Goal: Task Accomplishment & Management: Complete application form

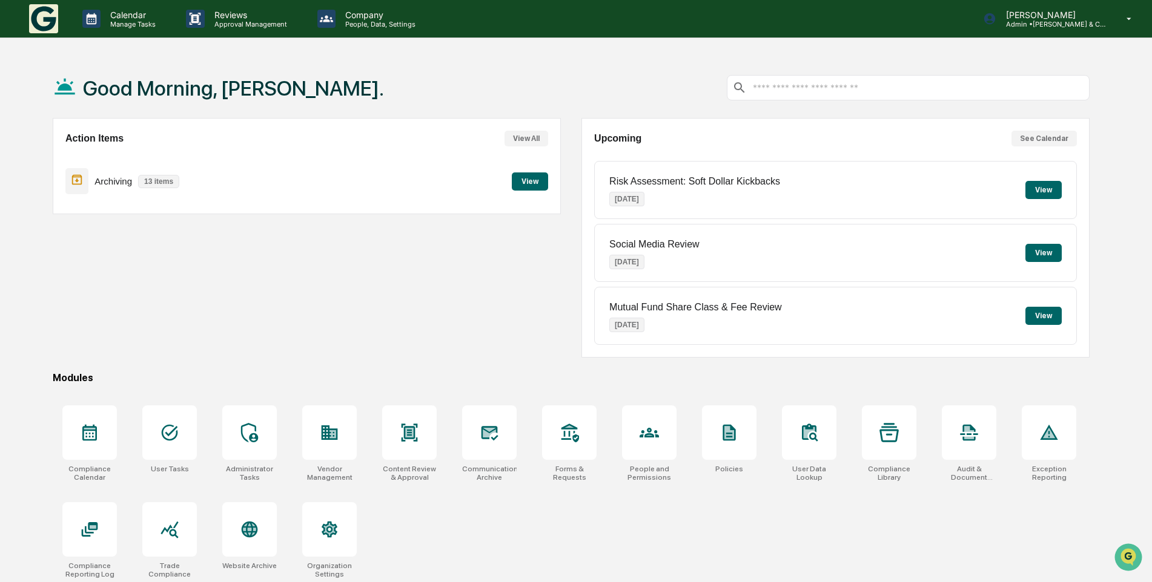
click at [525, 184] on button "View" at bounding box center [530, 182] width 36 height 18
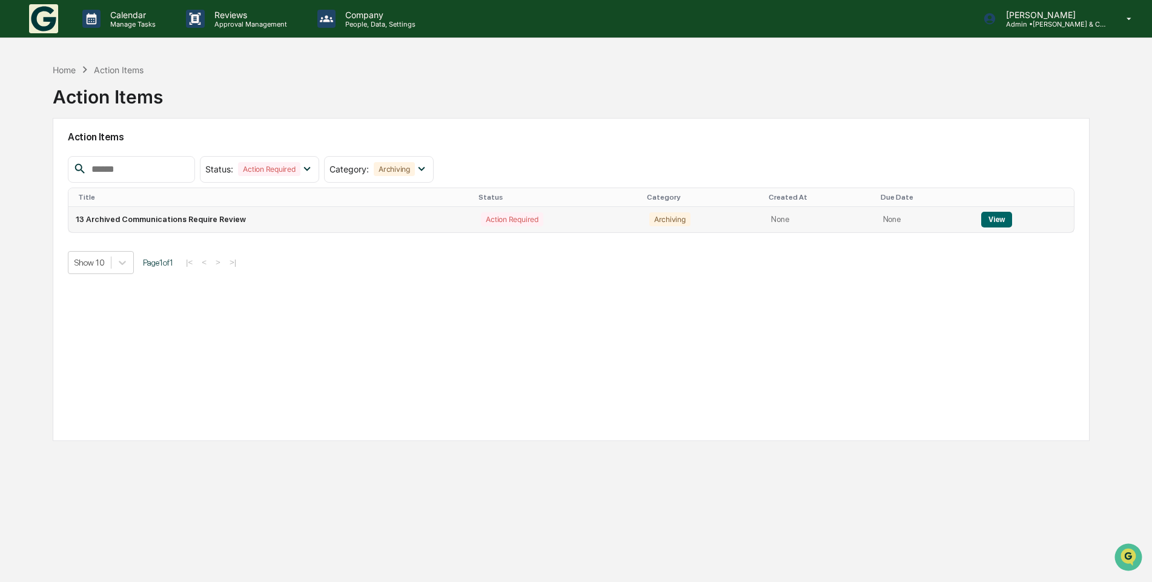
click at [986, 220] on button "View" at bounding box center [996, 220] width 31 height 16
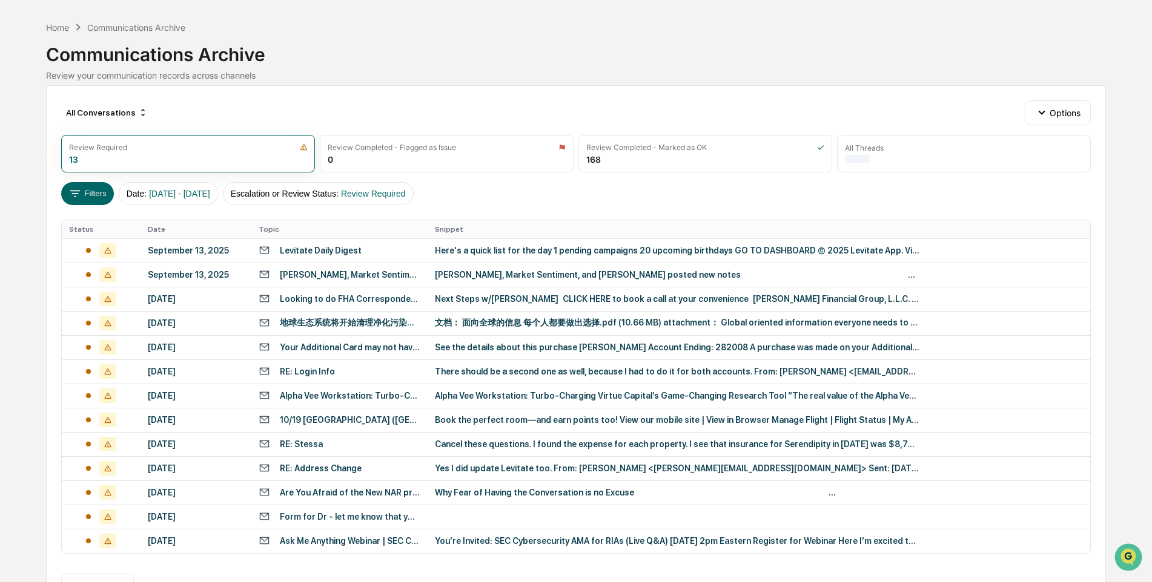
scroll to position [61, 0]
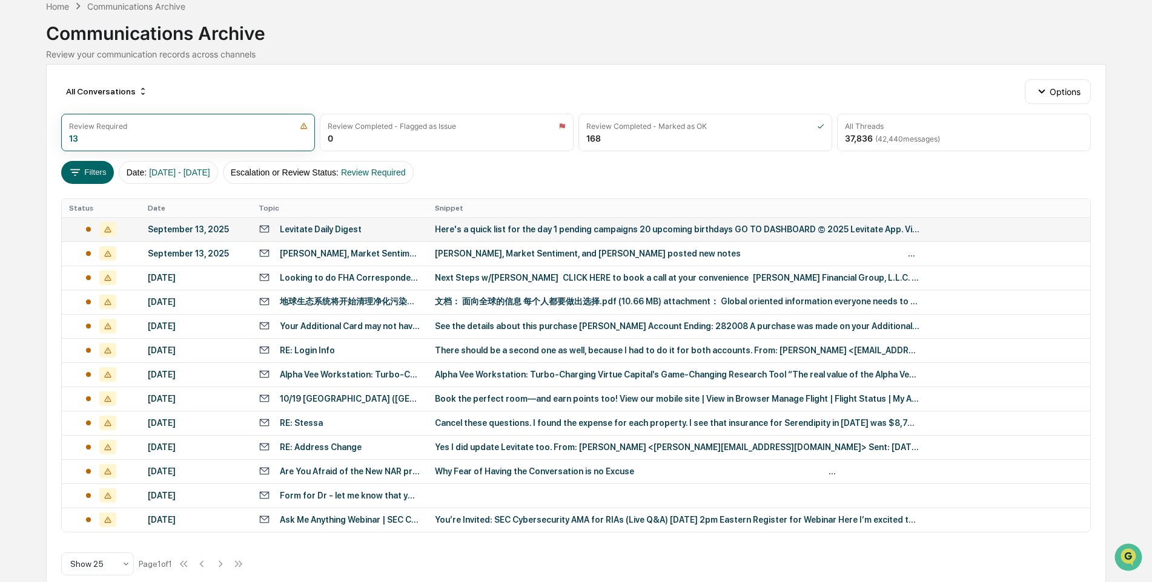
click at [107, 228] on icon at bounding box center [107, 229] width 7 height 6
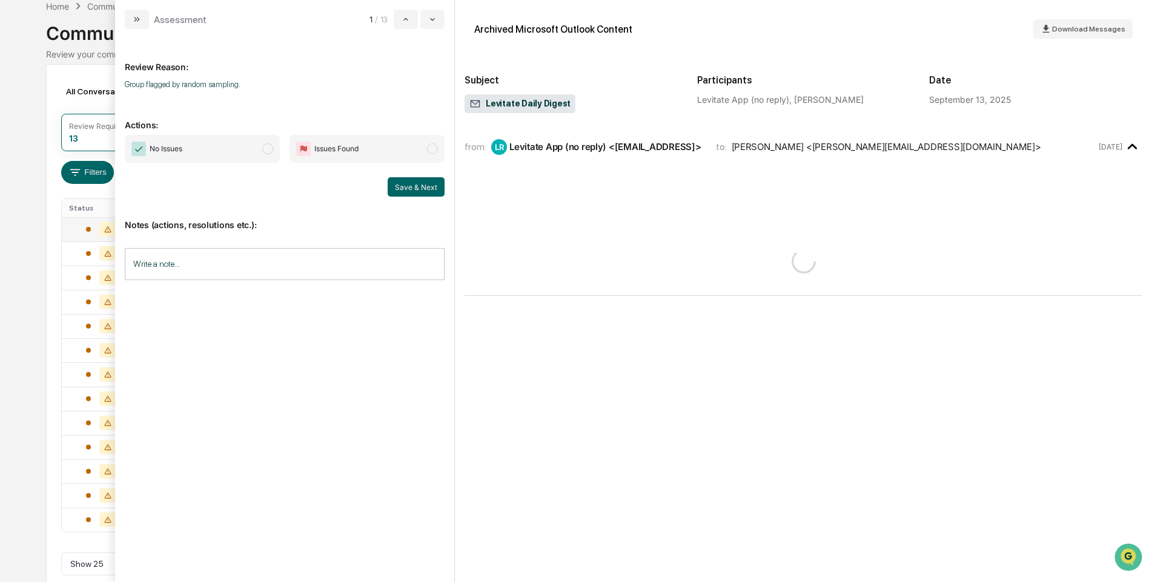
click at [268, 149] on span "modal" at bounding box center [267, 148] width 11 height 11
click at [427, 191] on button "Save & Next" at bounding box center [415, 186] width 57 height 19
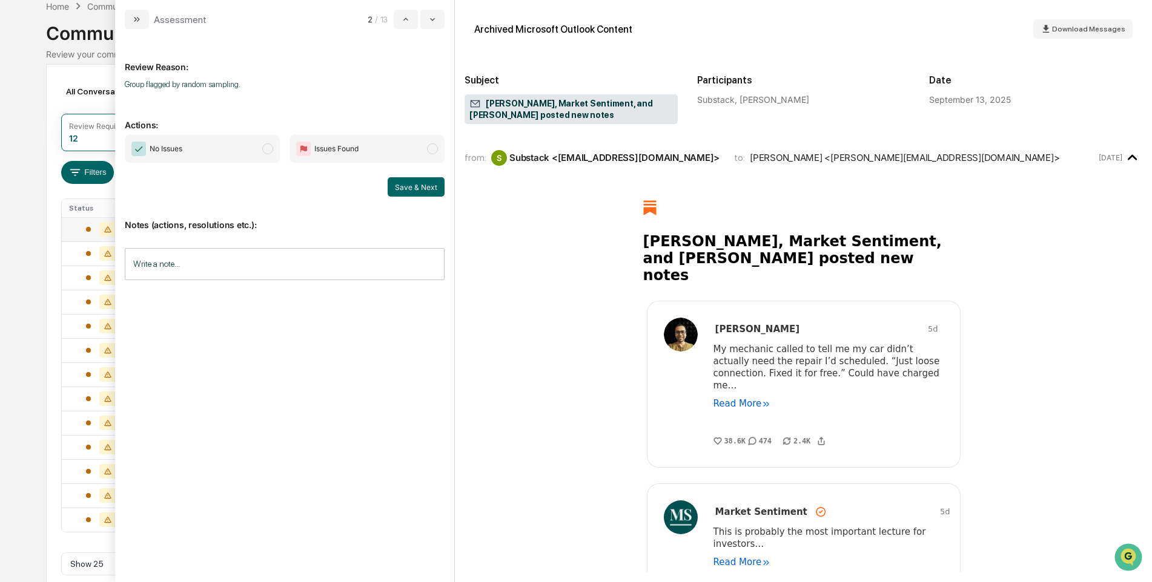
scroll to position [55, 0]
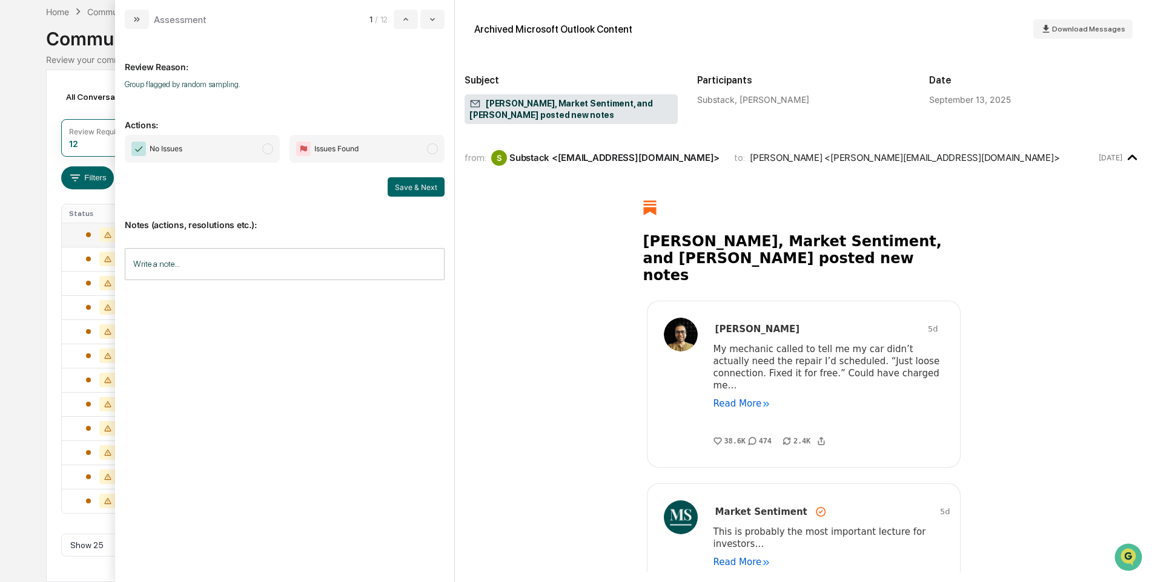
click at [269, 147] on span "modal" at bounding box center [267, 148] width 11 height 11
click at [428, 186] on button "Save & Next" at bounding box center [415, 186] width 57 height 19
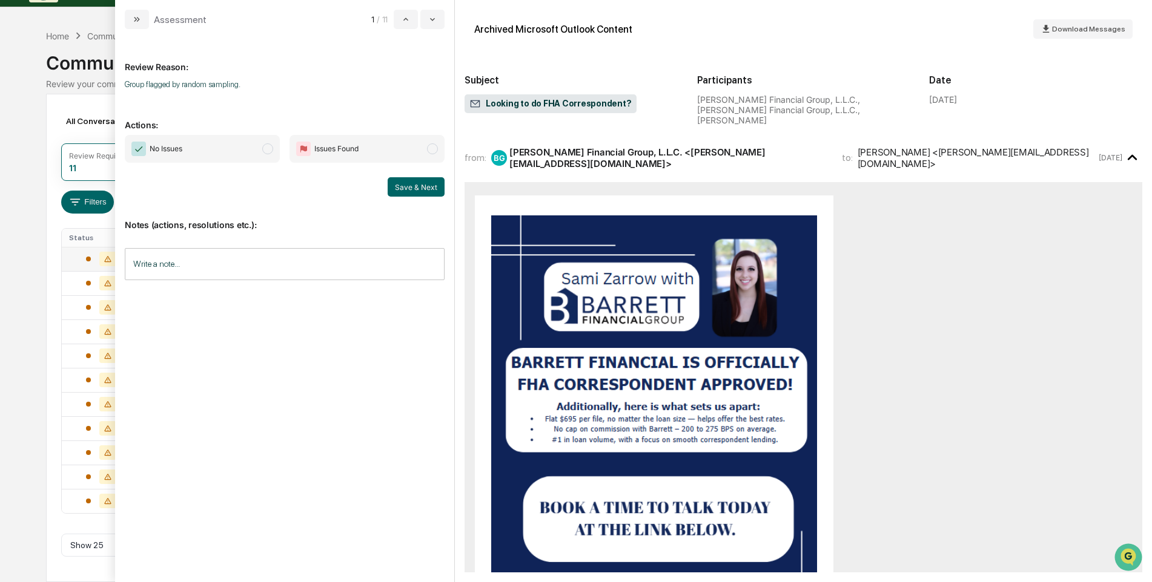
scroll to position [31, 0]
drag, startPoint x: 265, startPoint y: 147, endPoint x: 378, endPoint y: 188, distance: 120.8
click at [265, 147] on span "modal" at bounding box center [267, 148] width 11 height 11
click at [415, 191] on button "Save & Next" at bounding box center [415, 186] width 57 height 19
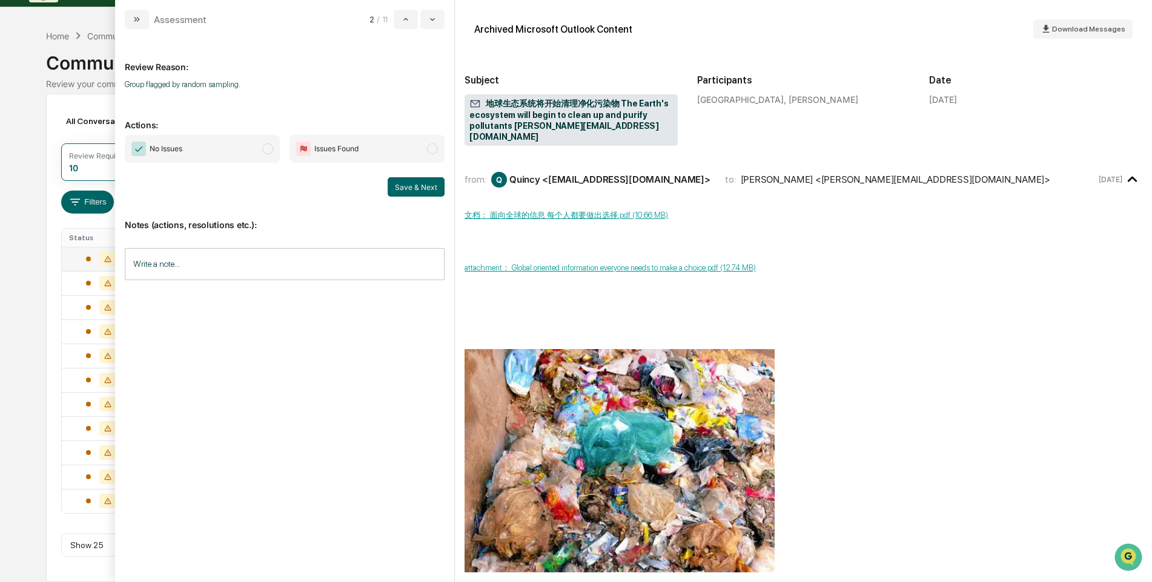
scroll to position [7, 0]
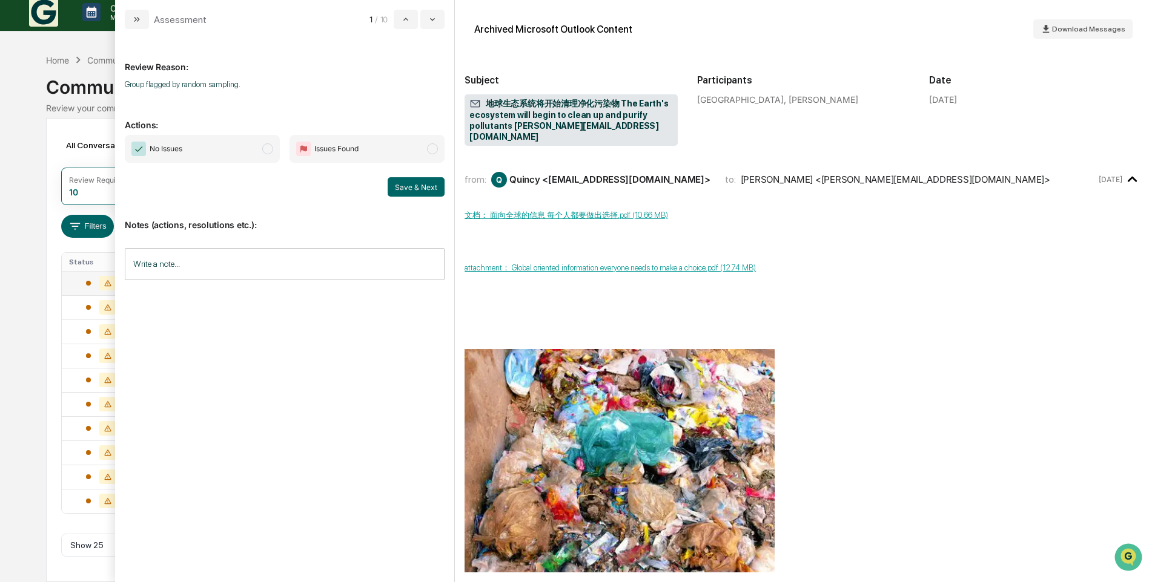
click at [265, 150] on span "modal" at bounding box center [267, 148] width 11 height 11
click at [400, 188] on button "Save & Next" at bounding box center [415, 186] width 57 height 19
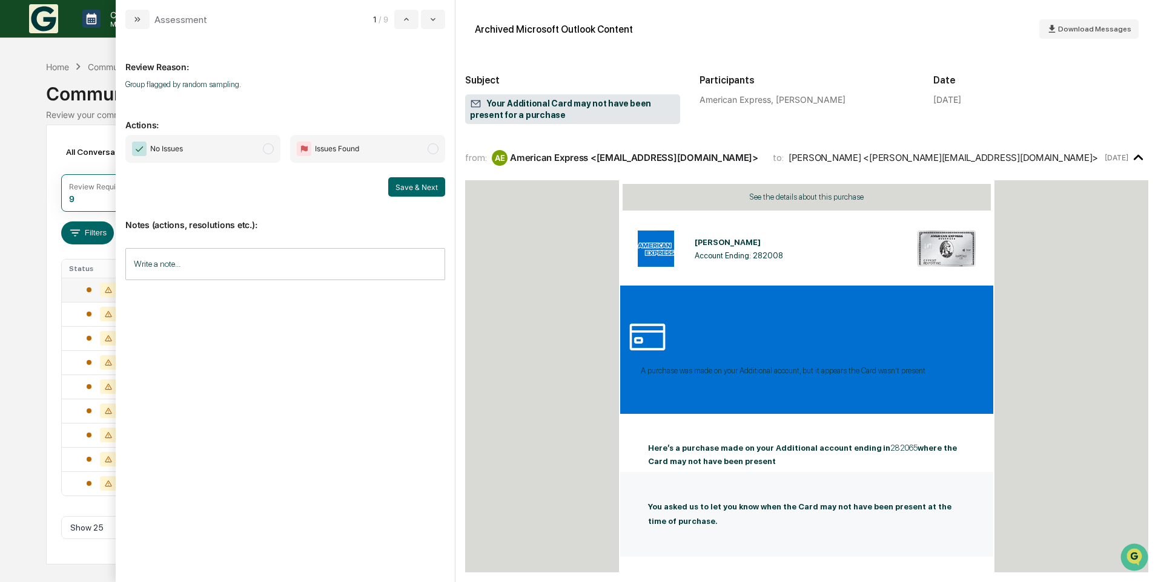
click at [271, 151] on span "modal" at bounding box center [268, 148] width 11 height 11
click at [415, 190] on button "Save & Next" at bounding box center [416, 186] width 57 height 19
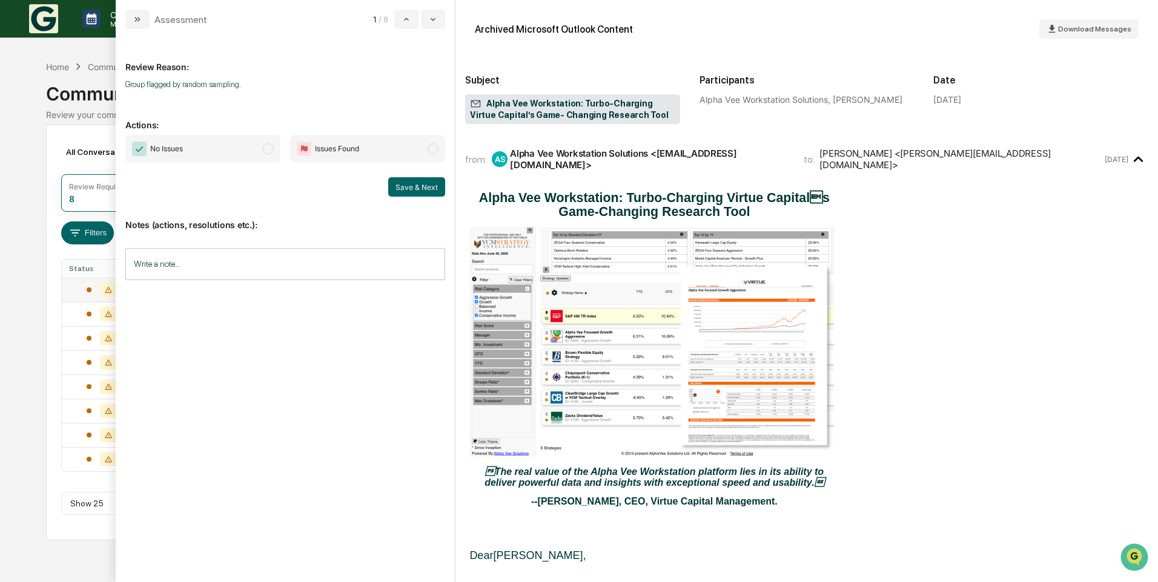
click at [270, 147] on span "modal" at bounding box center [268, 148] width 11 height 11
click at [399, 187] on button "Save & Next" at bounding box center [416, 186] width 57 height 19
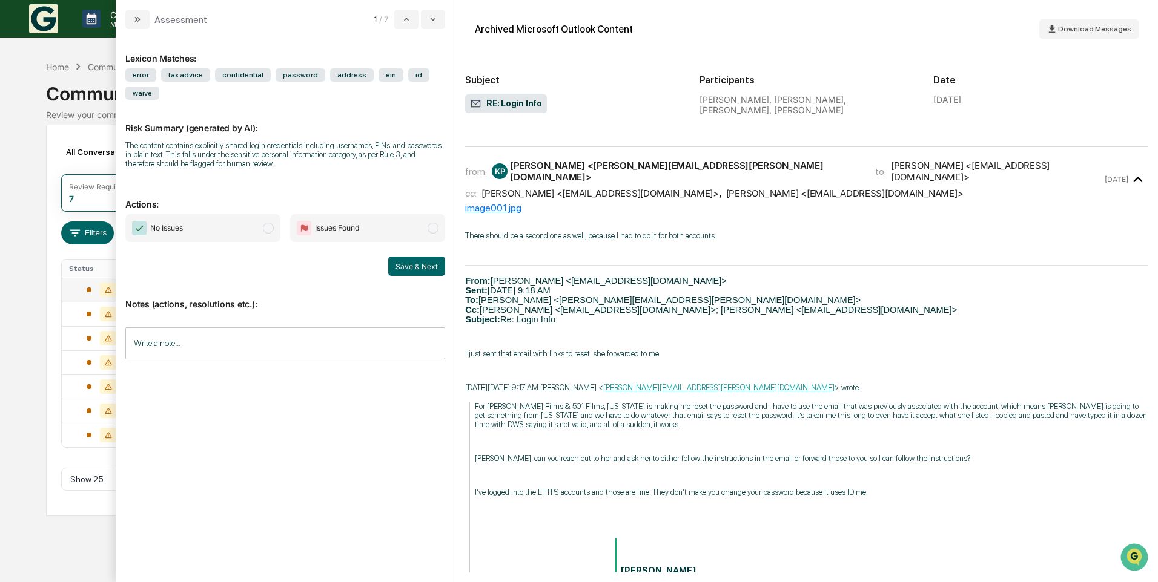
scroll to position [182, 0]
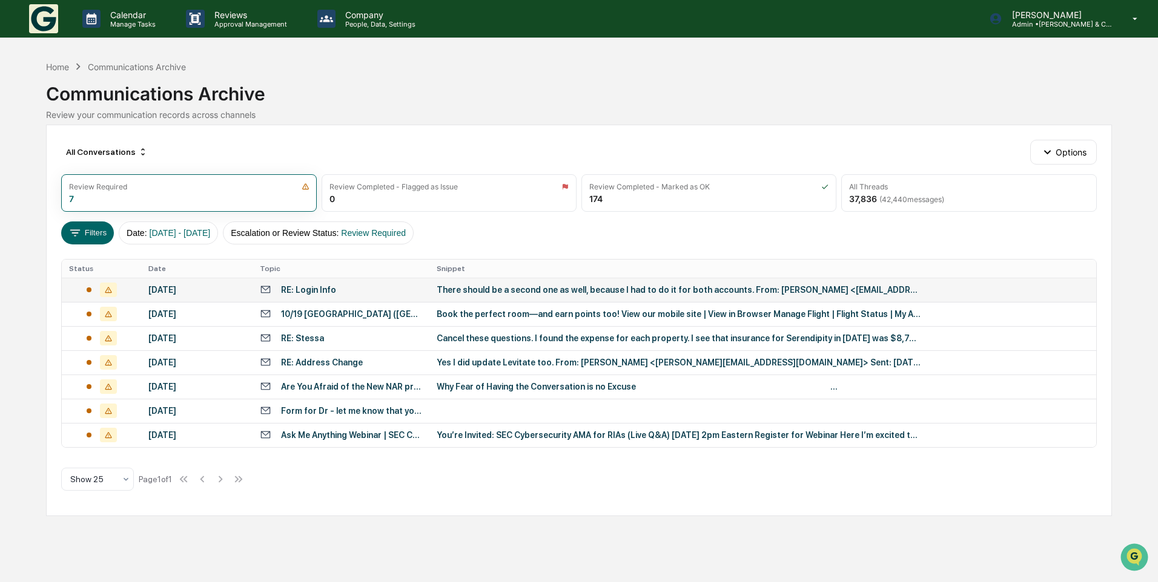
click at [93, 57] on div "Calendar Manage Tasks Reviews Approval Management Company People, Data, Setting…" at bounding box center [579, 291] width 1158 height 582
click at [107, 313] on icon at bounding box center [108, 314] width 17 height 15
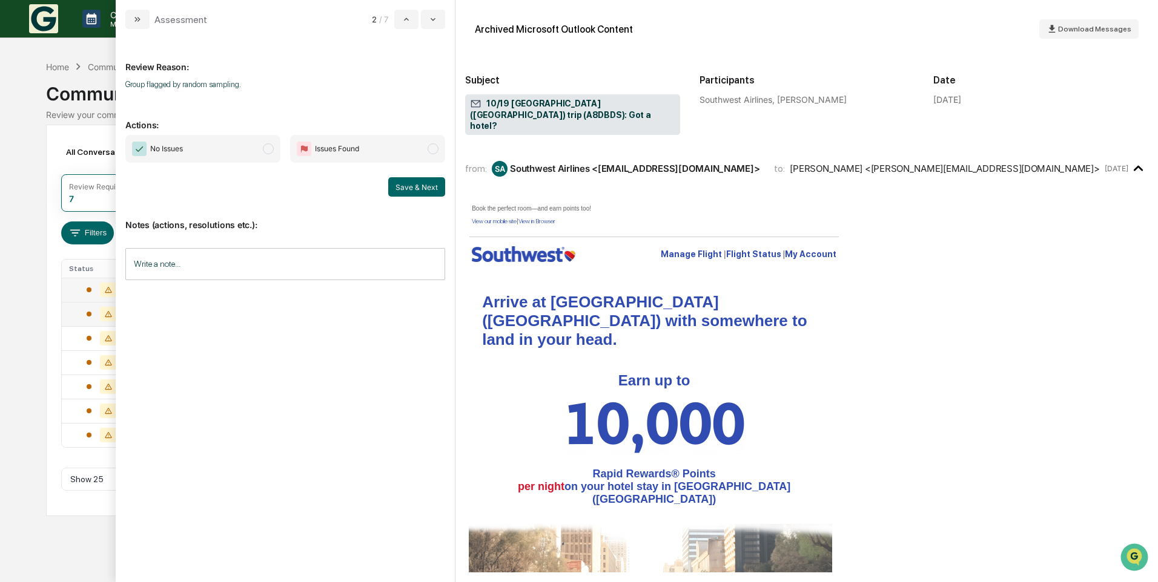
click at [268, 149] on span "modal" at bounding box center [268, 148] width 11 height 11
click at [417, 180] on button "Save & Next" at bounding box center [416, 186] width 57 height 19
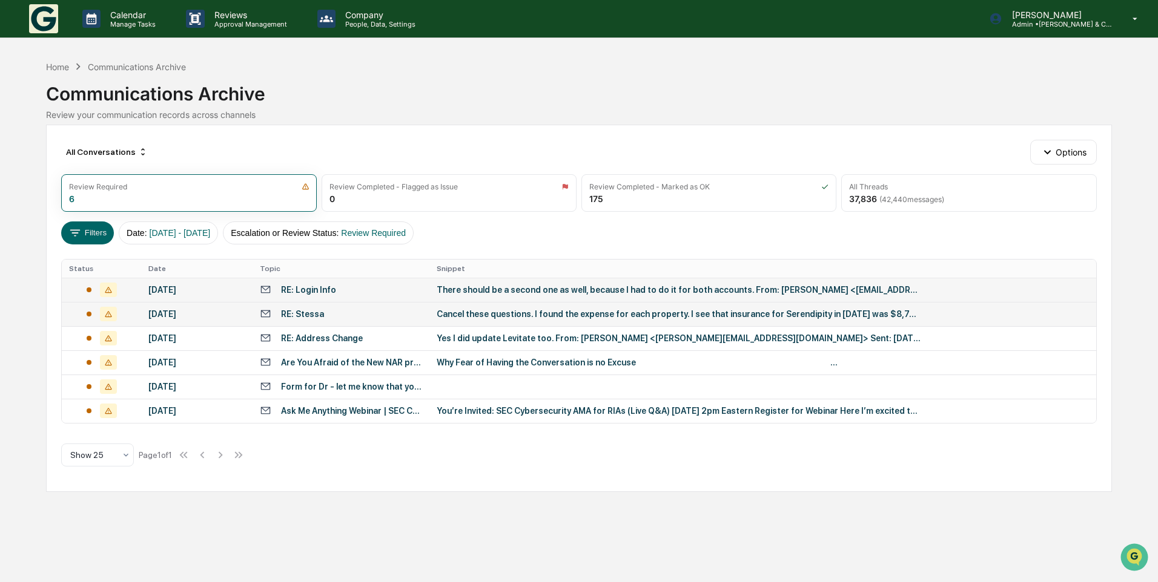
click at [57, 246] on div "All Conversations Options Review Required 6 Review Completed - Flagged as Issue…" at bounding box center [578, 308] width 1065 height 367
click at [92, 363] on div at bounding box center [101, 362] width 64 height 15
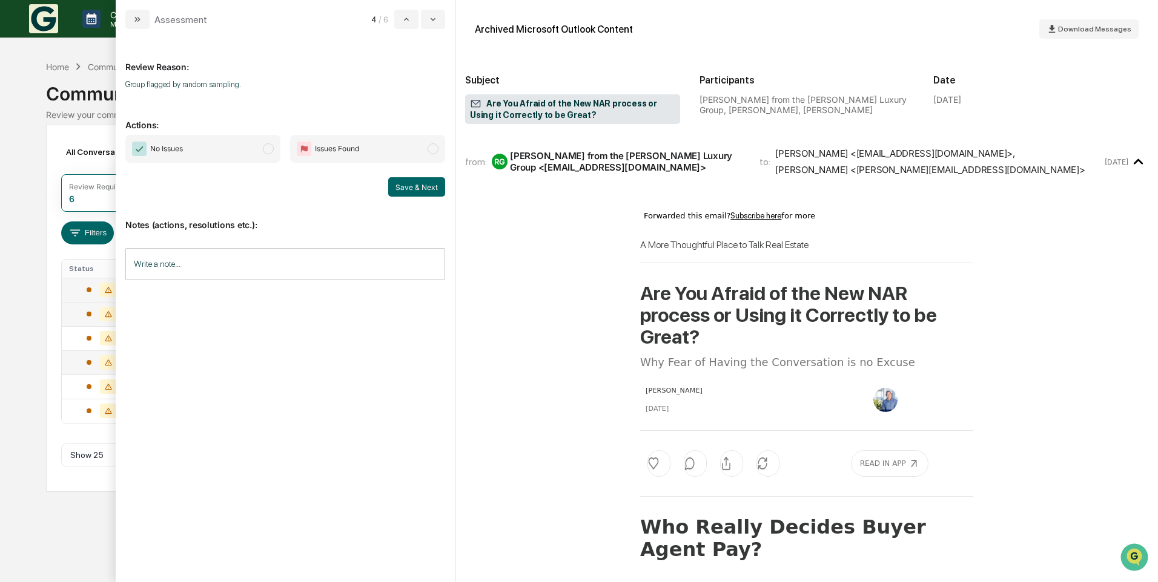
drag, startPoint x: 265, startPoint y: 148, endPoint x: 292, endPoint y: 158, distance: 29.5
click at [265, 148] on span "modal" at bounding box center [268, 148] width 11 height 11
click at [422, 187] on button "Save & Next" at bounding box center [416, 186] width 57 height 19
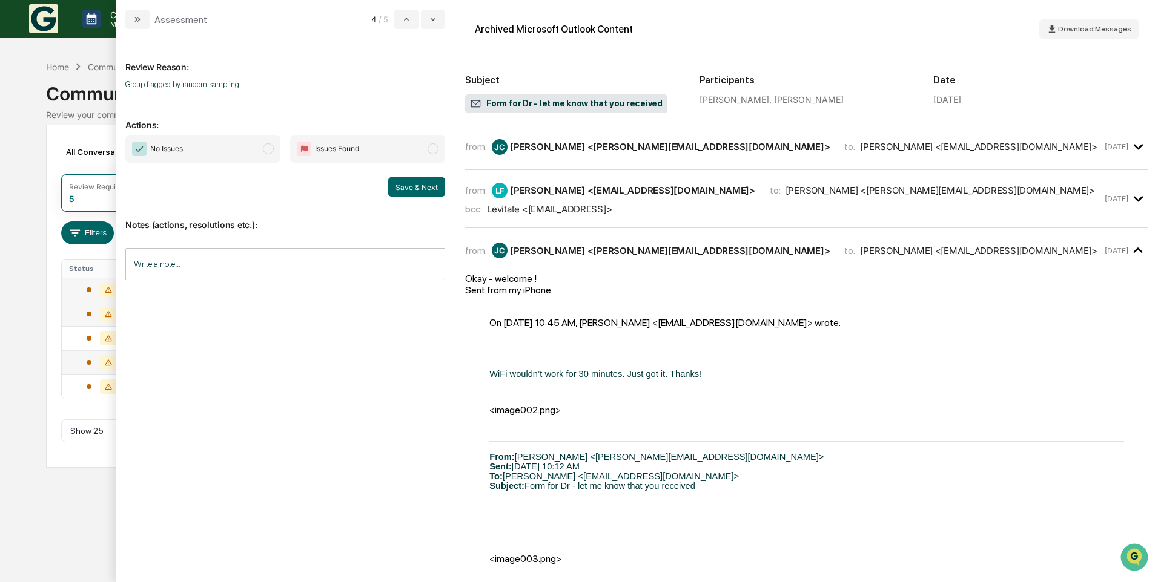
drag, startPoint x: 267, startPoint y: 149, endPoint x: 360, endPoint y: 185, distance: 99.5
click at [268, 149] on span "modal" at bounding box center [268, 148] width 11 height 11
click at [433, 193] on button "Save & Next" at bounding box center [416, 186] width 57 height 19
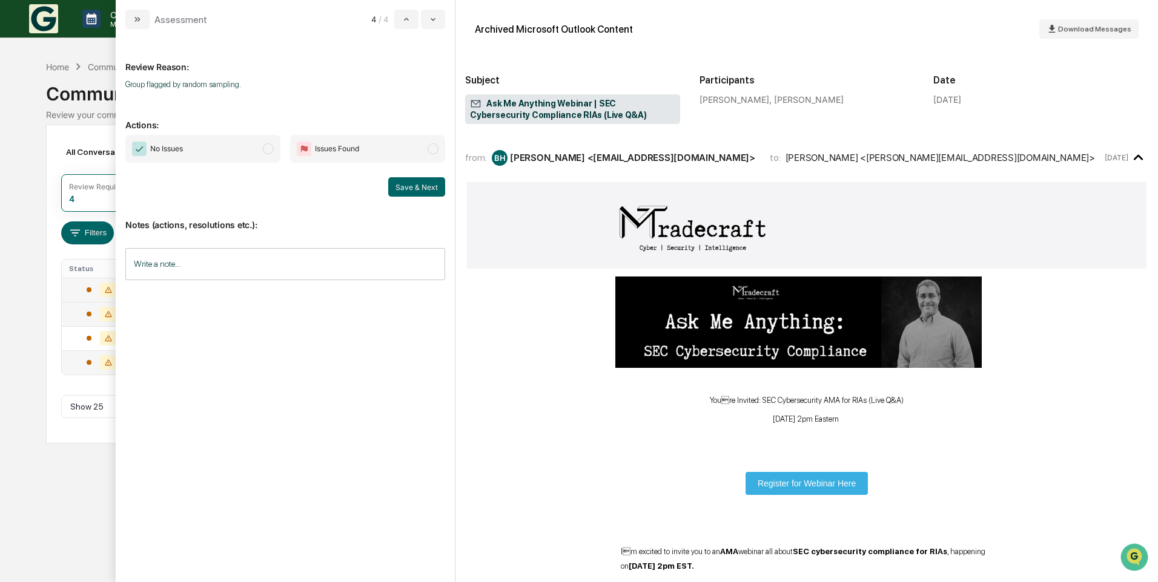
click at [271, 152] on span "modal" at bounding box center [268, 148] width 11 height 11
click at [429, 193] on button "Save & Next" at bounding box center [416, 186] width 57 height 19
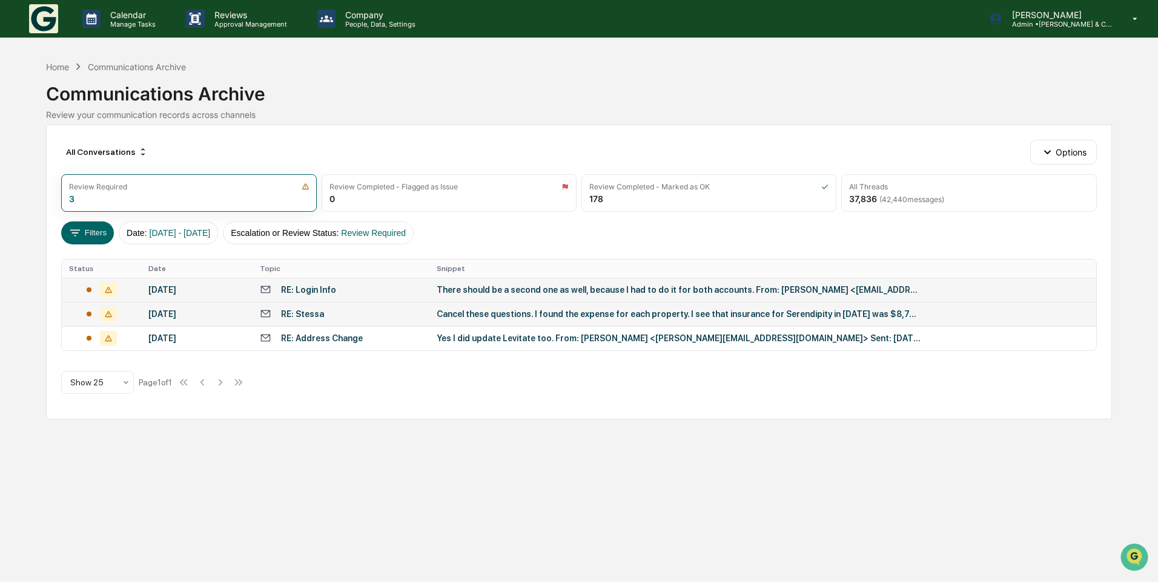
click at [48, 285] on div "All Conversations Options Review Required 3 Review Completed - Flagged as Issue…" at bounding box center [578, 272] width 1065 height 295
click at [179, 341] on div "September 2, 2025" at bounding box center [196, 339] width 97 height 10
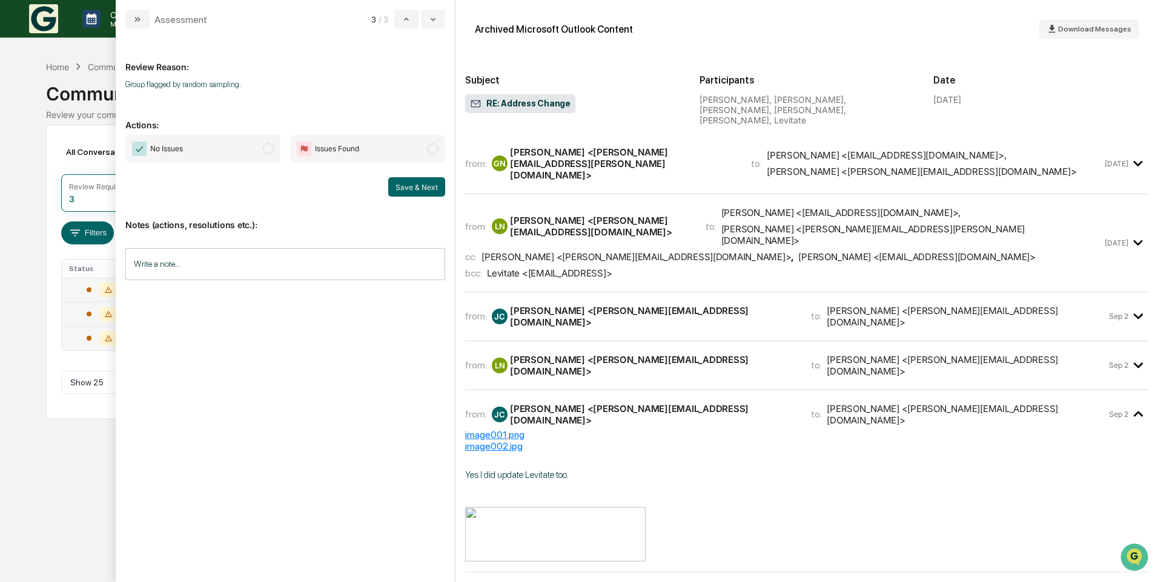
drag, startPoint x: 267, startPoint y: 148, endPoint x: 385, endPoint y: 185, distance: 123.7
click at [268, 150] on span "modal" at bounding box center [268, 148] width 11 height 11
click at [402, 188] on button "Save & Next" at bounding box center [416, 186] width 57 height 19
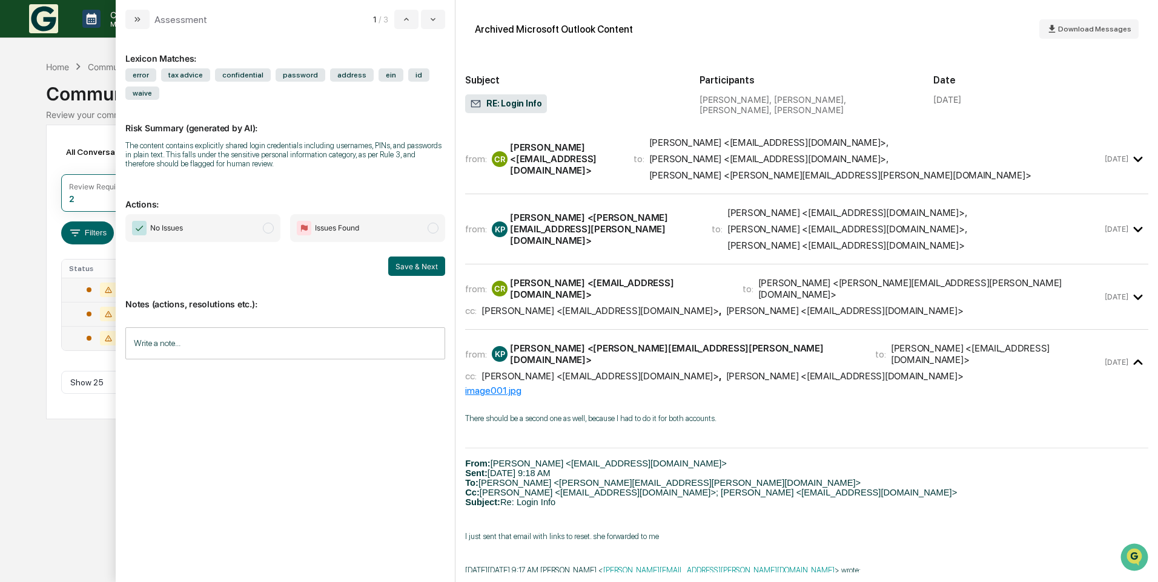
click at [50, 323] on div "All Conversations Options Review Required 2 Review Completed - Flagged as Issue…" at bounding box center [578, 272] width 1065 height 295
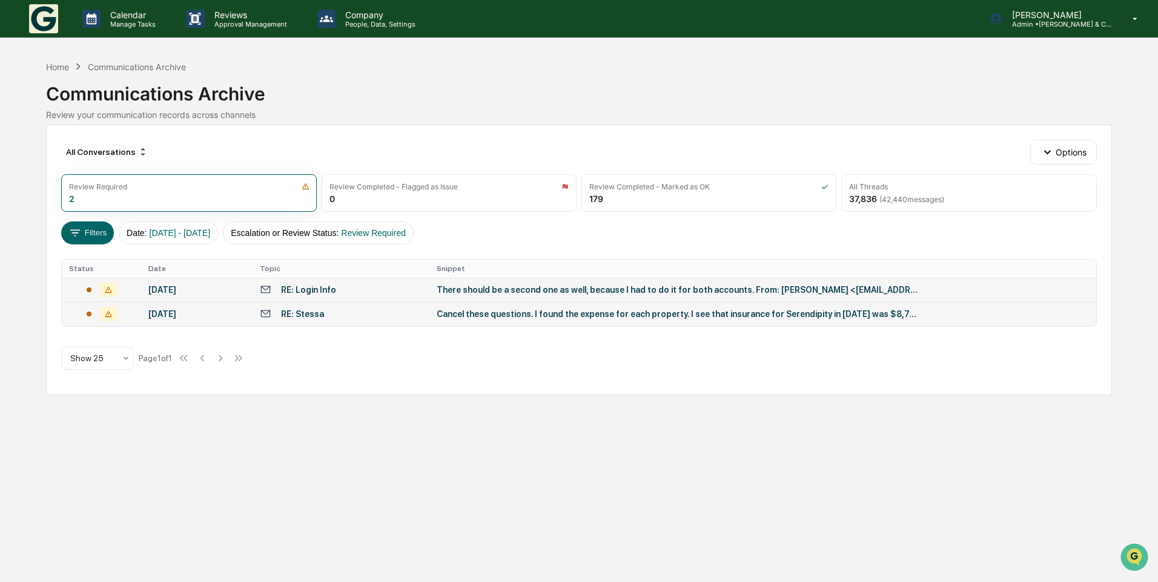
click at [100, 311] on icon at bounding box center [108, 314] width 17 height 15
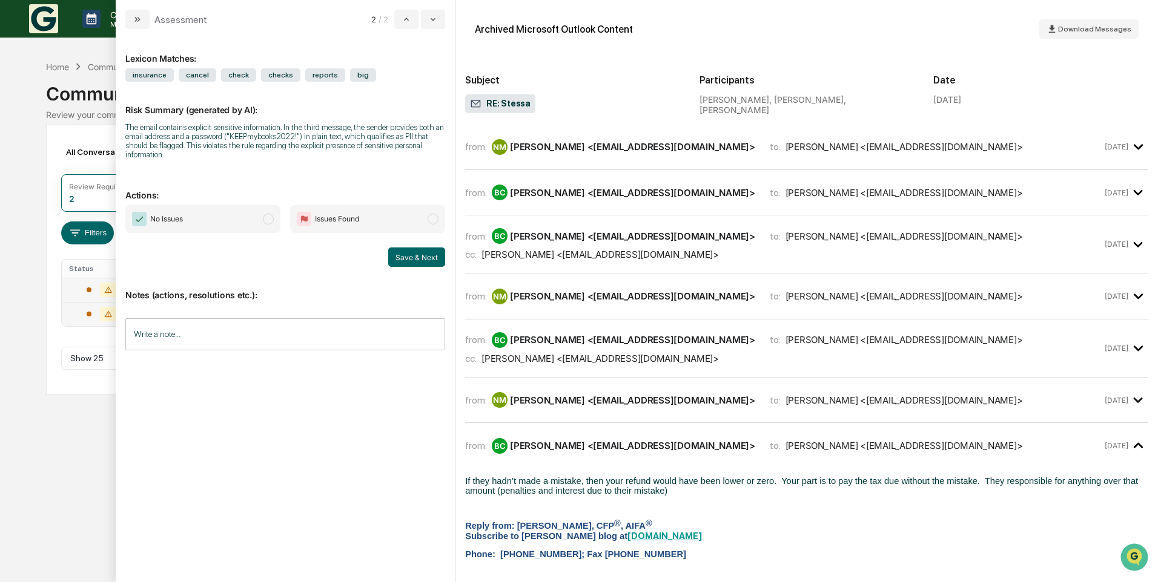
drag, startPoint x: 266, startPoint y: 210, endPoint x: 349, endPoint y: 228, distance: 85.4
click at [271, 214] on span "modal" at bounding box center [268, 219] width 11 height 11
click at [392, 248] on button "Save & Next" at bounding box center [416, 257] width 57 height 19
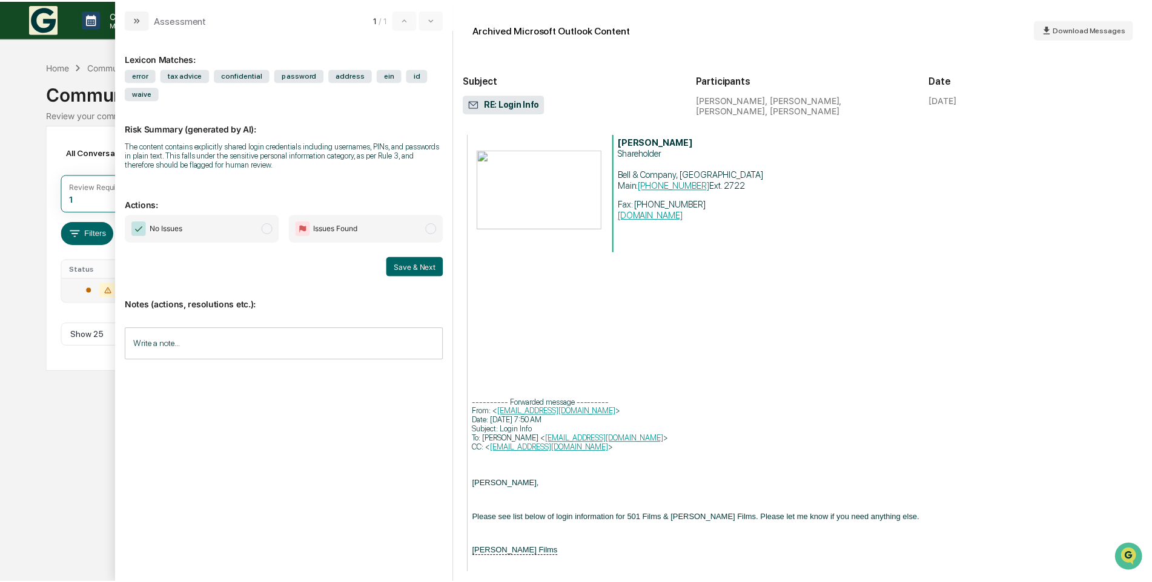
scroll to position [605, 0]
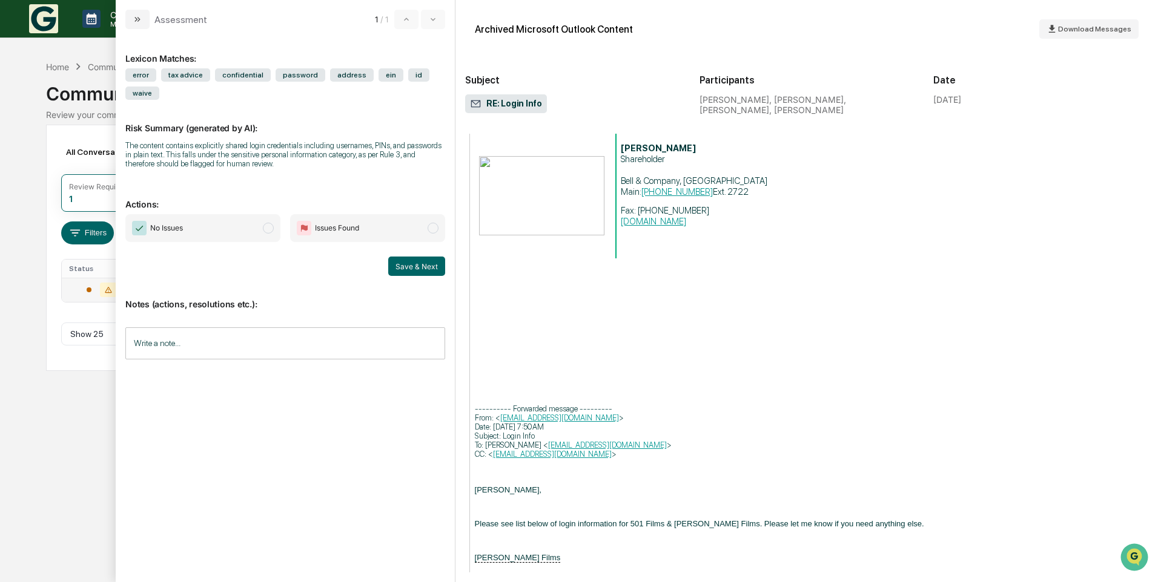
click at [430, 231] on span "modal" at bounding box center [432, 228] width 11 height 11
click at [177, 337] on input "Write a note..." at bounding box center [285, 344] width 320 height 32
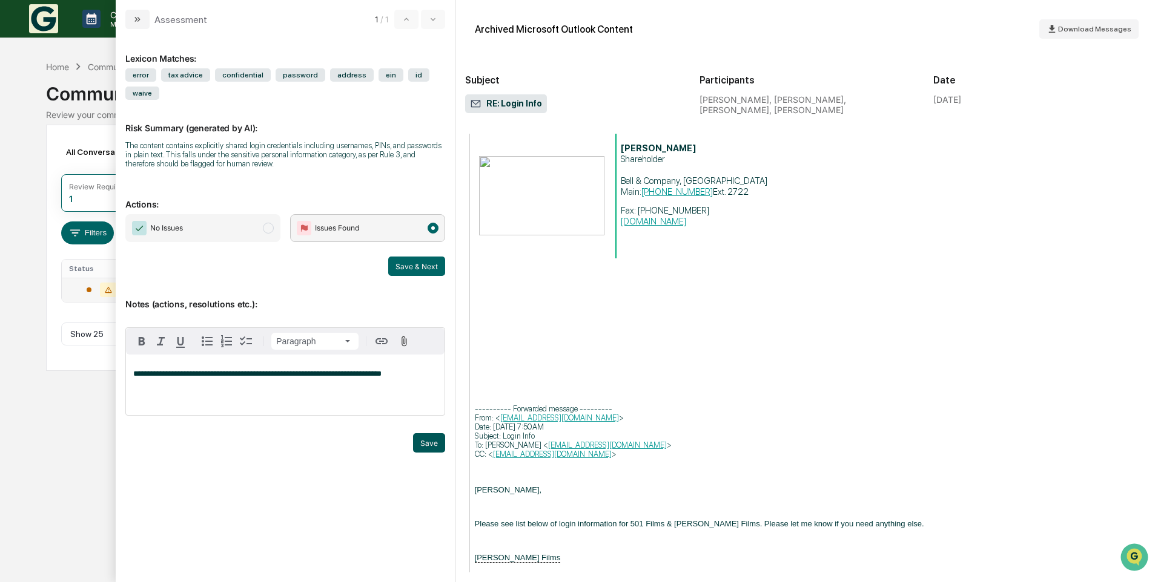
click at [433, 441] on button "Save" at bounding box center [429, 442] width 32 height 19
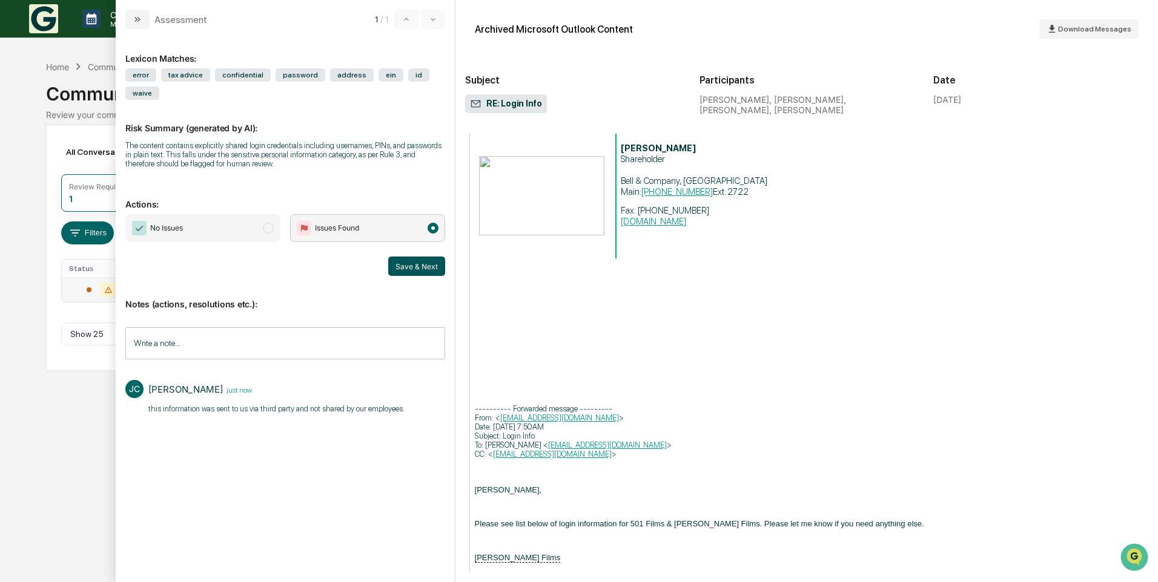
click at [412, 264] on button "Save & Next" at bounding box center [416, 266] width 57 height 19
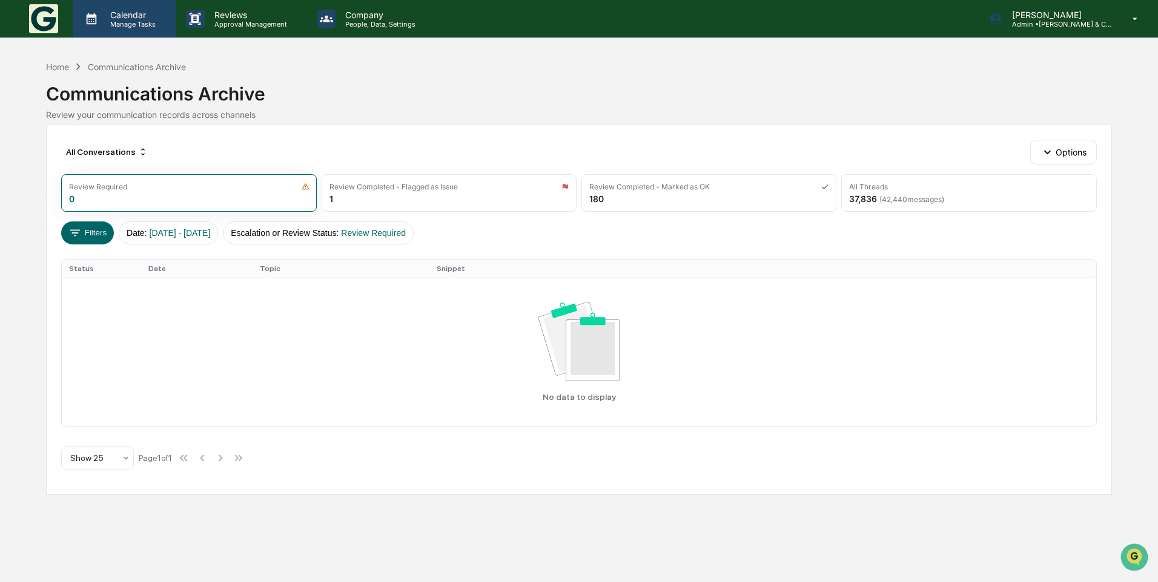
click at [125, 27] on p "Manage Tasks" at bounding box center [131, 24] width 61 height 8
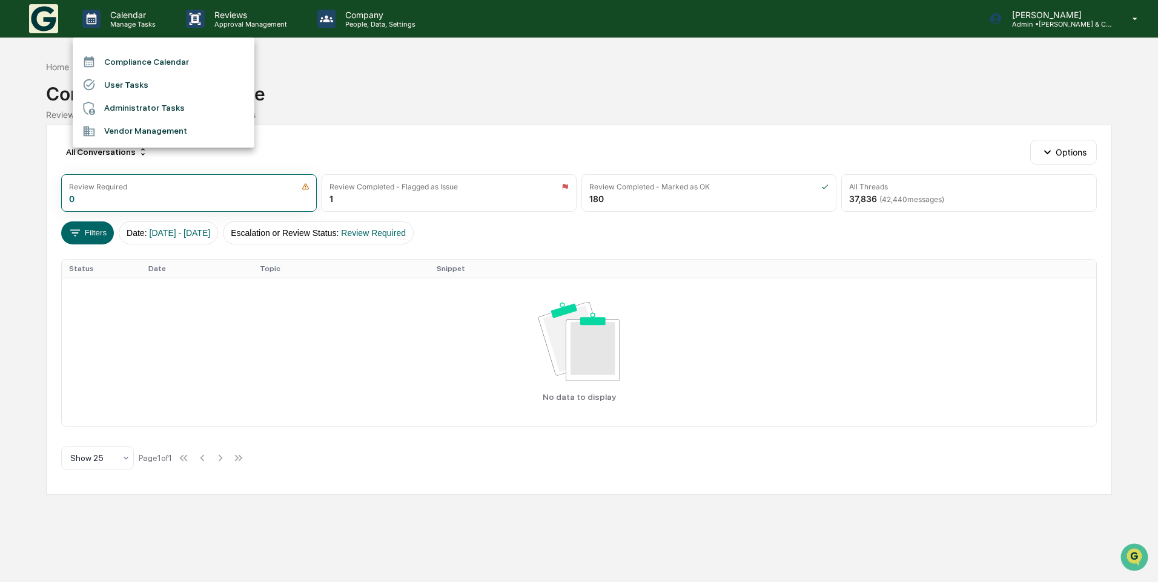
click at [176, 63] on li "Compliance Calendar" at bounding box center [164, 61] width 182 height 23
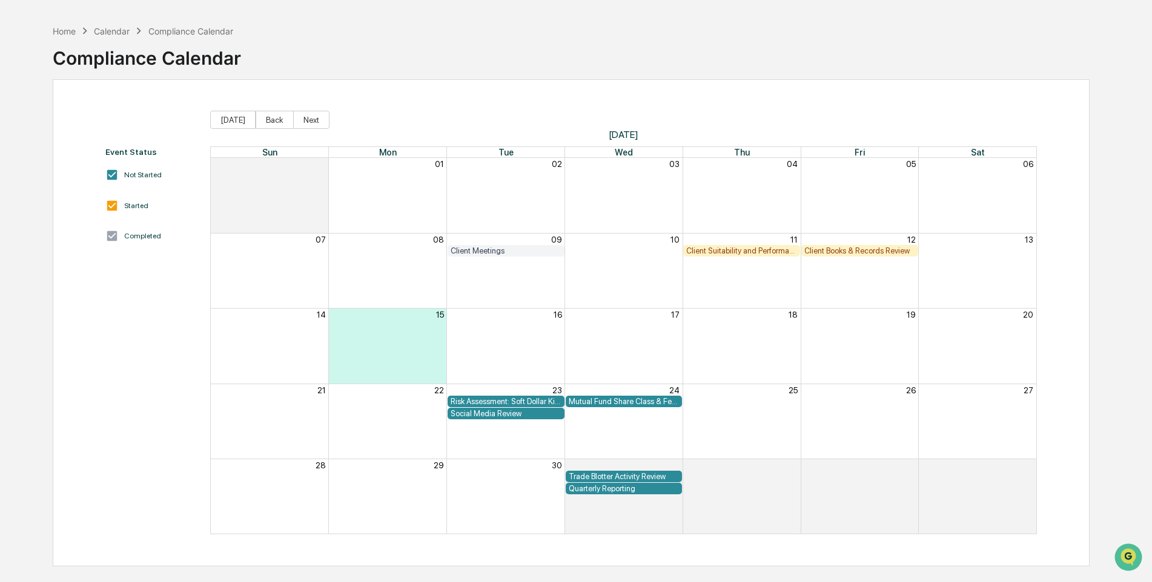
scroll to position [58, 0]
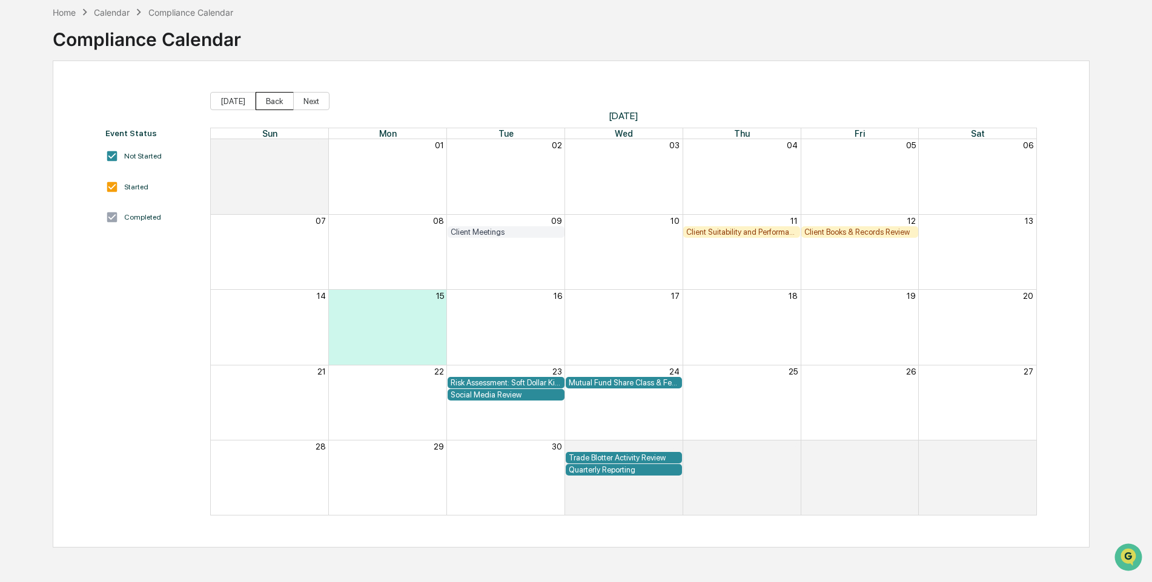
click at [274, 98] on button "Back" at bounding box center [274, 101] width 38 height 18
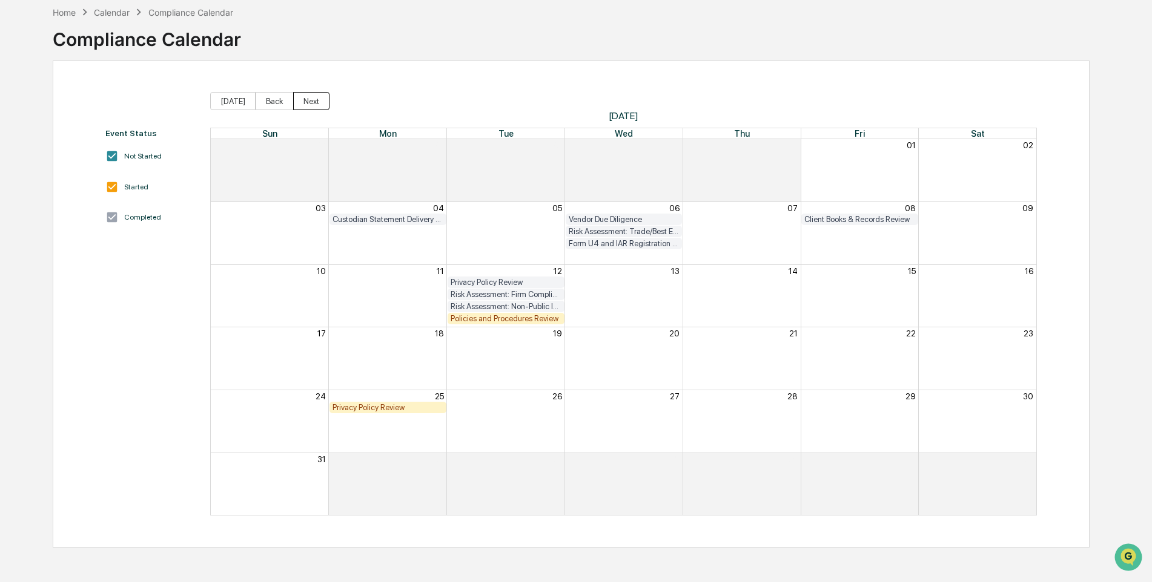
click at [306, 98] on button "Next" at bounding box center [311, 101] width 36 height 18
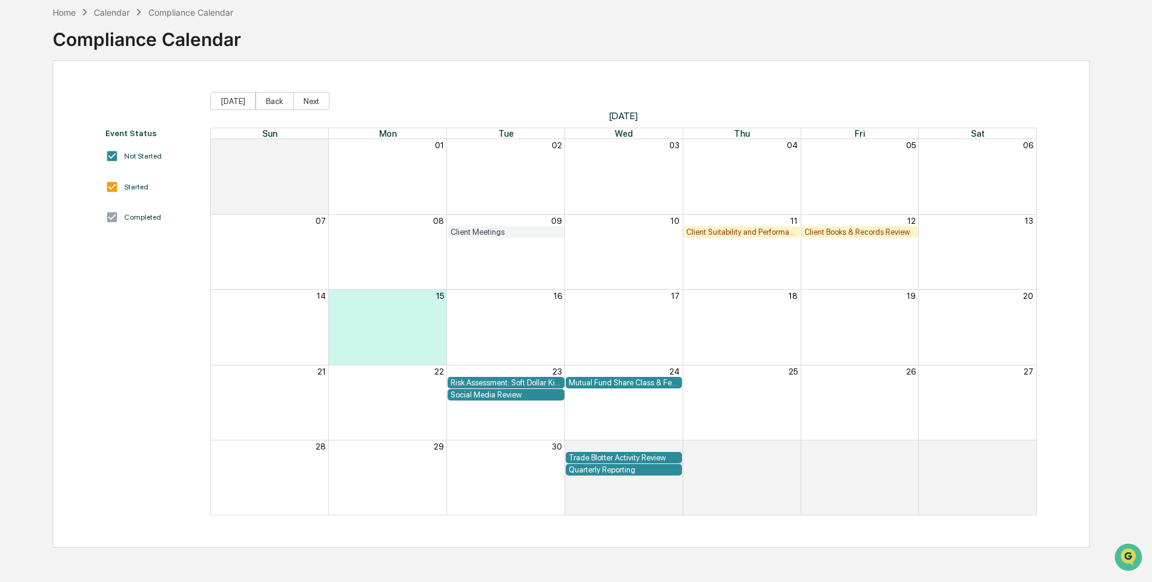
click at [781, 229] on div "Client Suitability and Performance Review" at bounding box center [741, 232] width 111 height 9
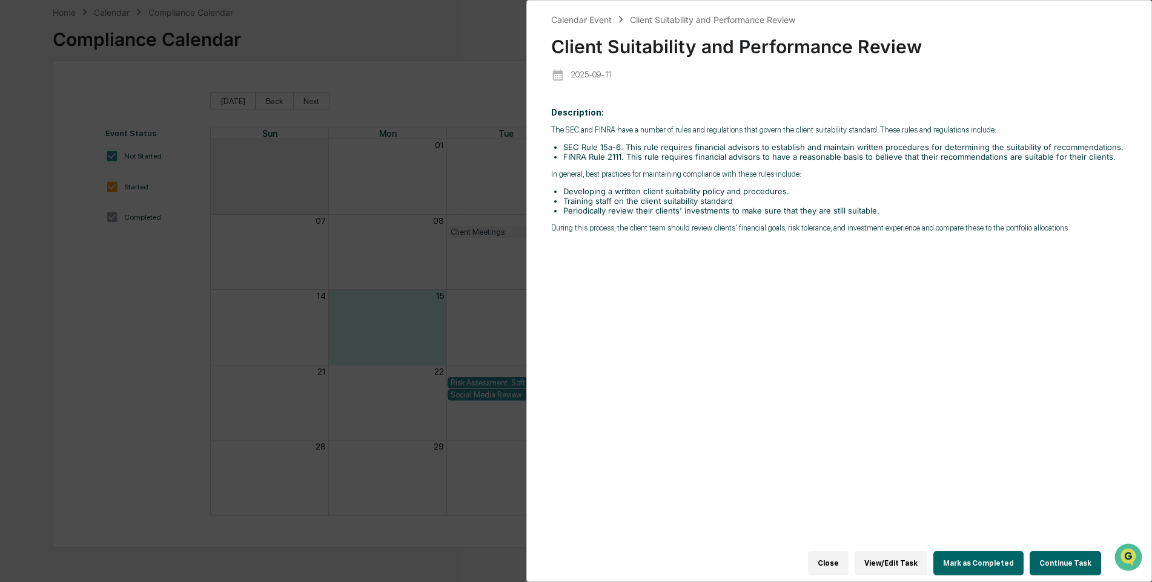
drag, startPoint x: 911, startPoint y: 552, endPoint x: 854, endPoint y: 523, distance: 63.9
click at [910, 552] on button "View/Edit Task" at bounding box center [890, 564] width 73 height 24
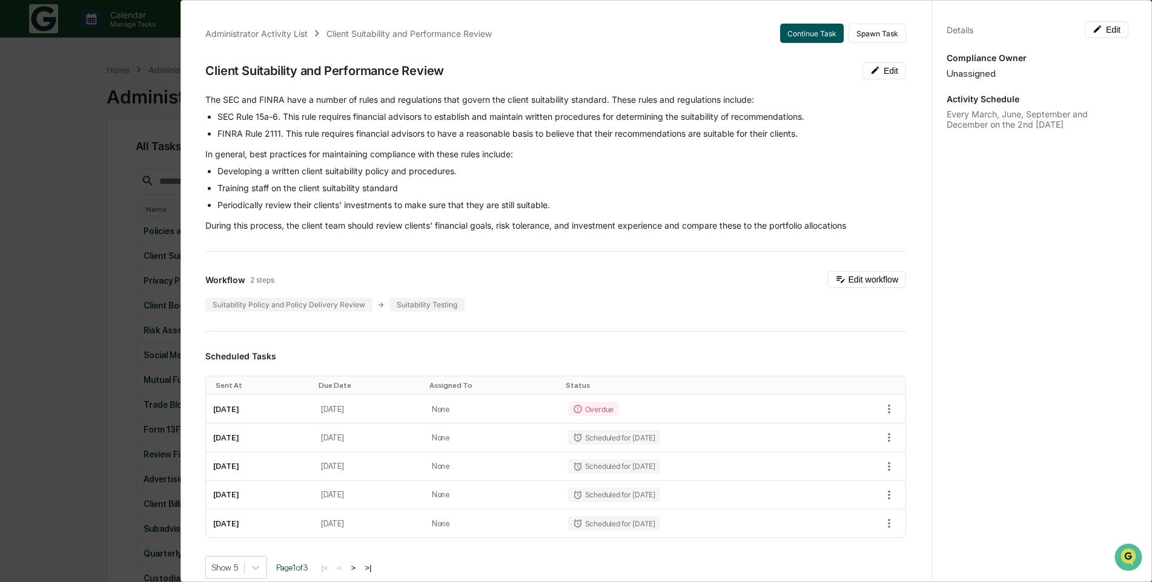
click at [788, 37] on button "Continue Task" at bounding box center [812, 33] width 64 height 19
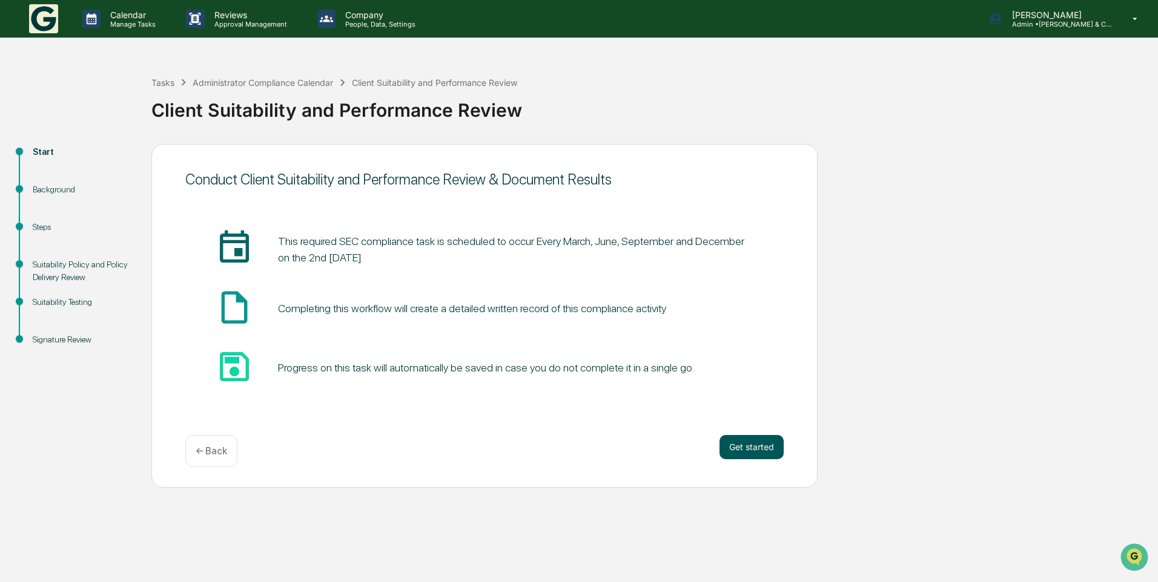
click at [759, 443] on button "Get started" at bounding box center [751, 447] width 64 height 24
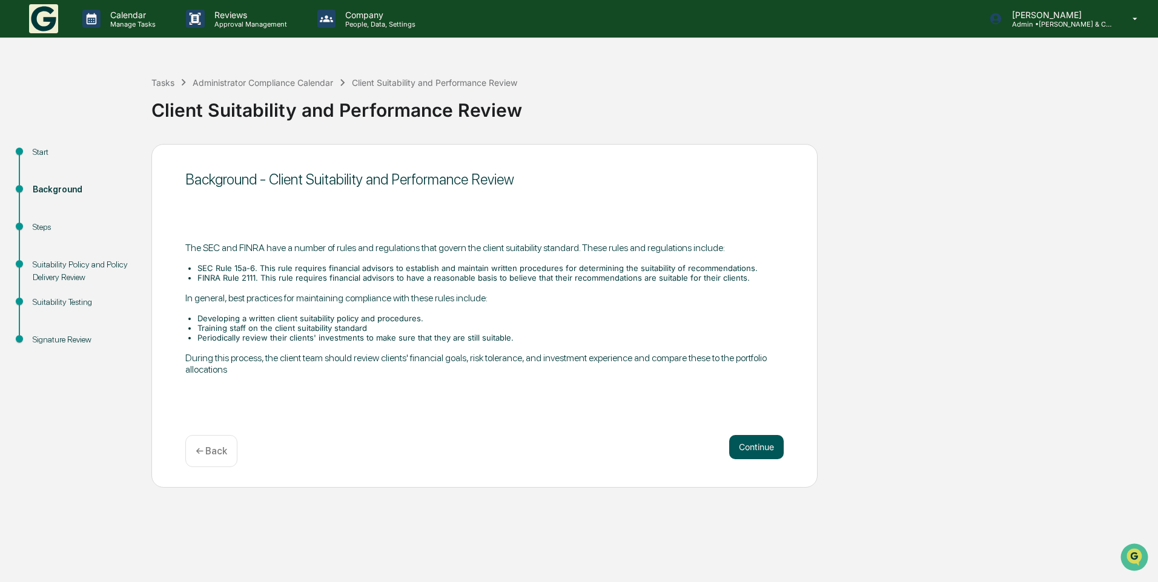
click at [751, 446] on button "Continue" at bounding box center [756, 447] width 54 height 24
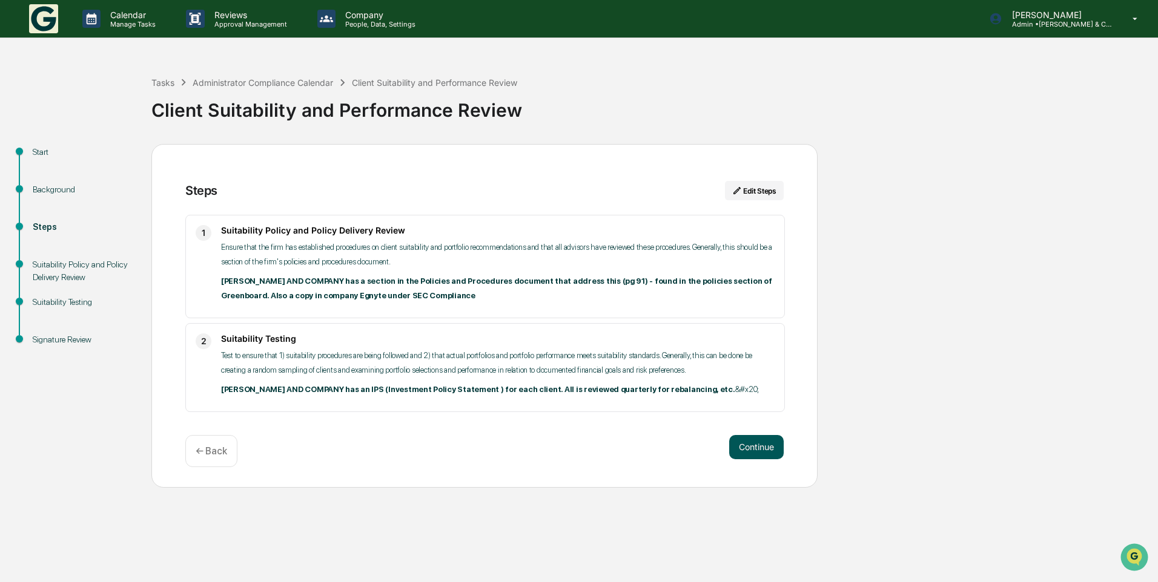
click at [754, 438] on button "Continue" at bounding box center [756, 447] width 54 height 24
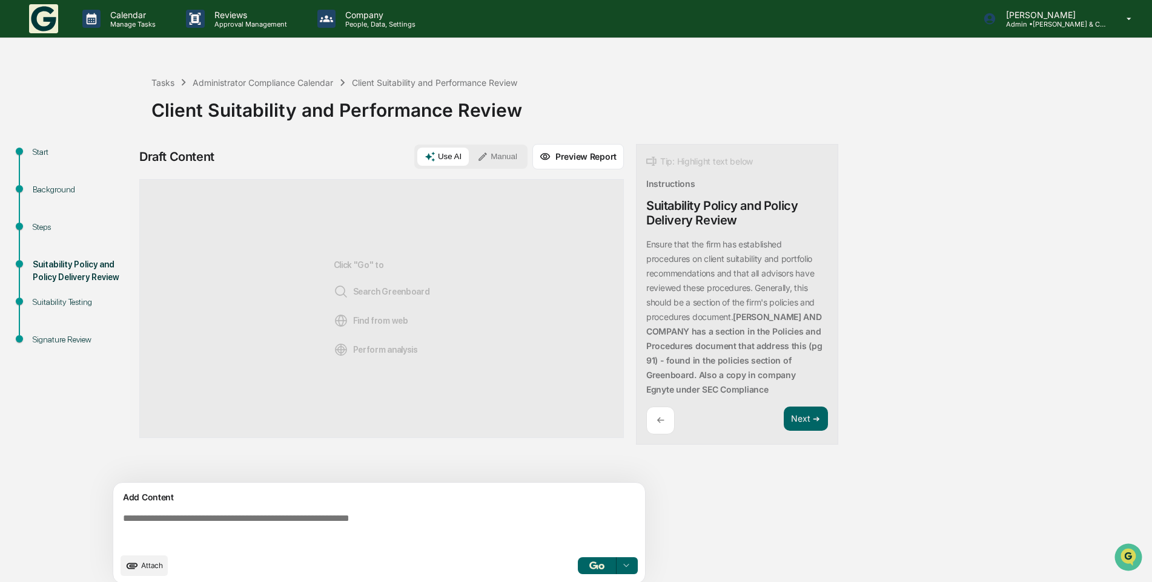
click at [502, 159] on button "Manual" at bounding box center [497, 157] width 54 height 18
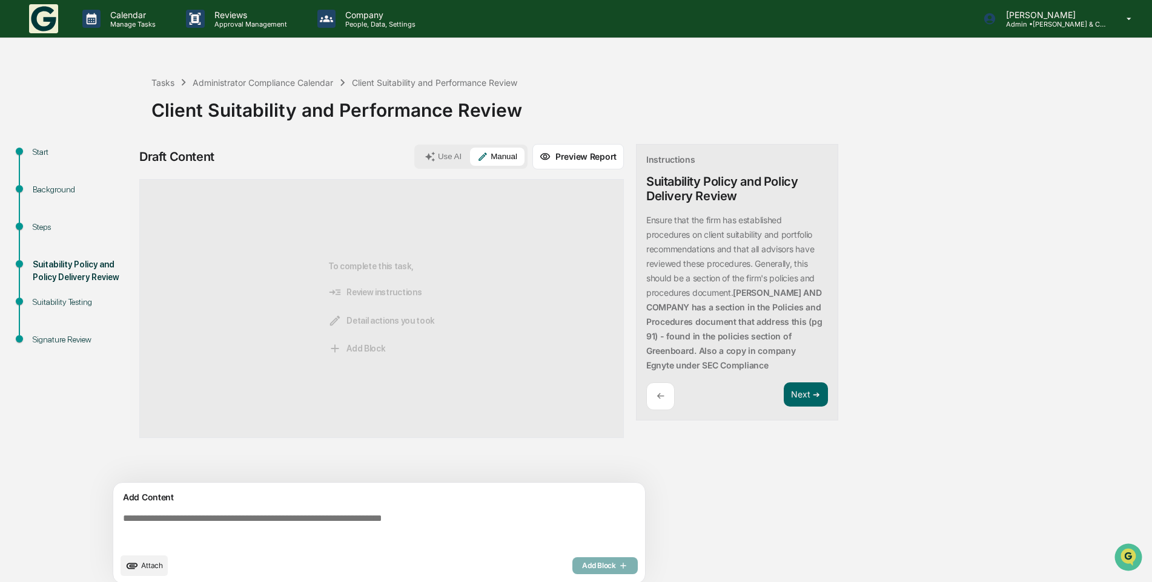
click at [236, 513] on textarea at bounding box center [381, 531] width 527 height 44
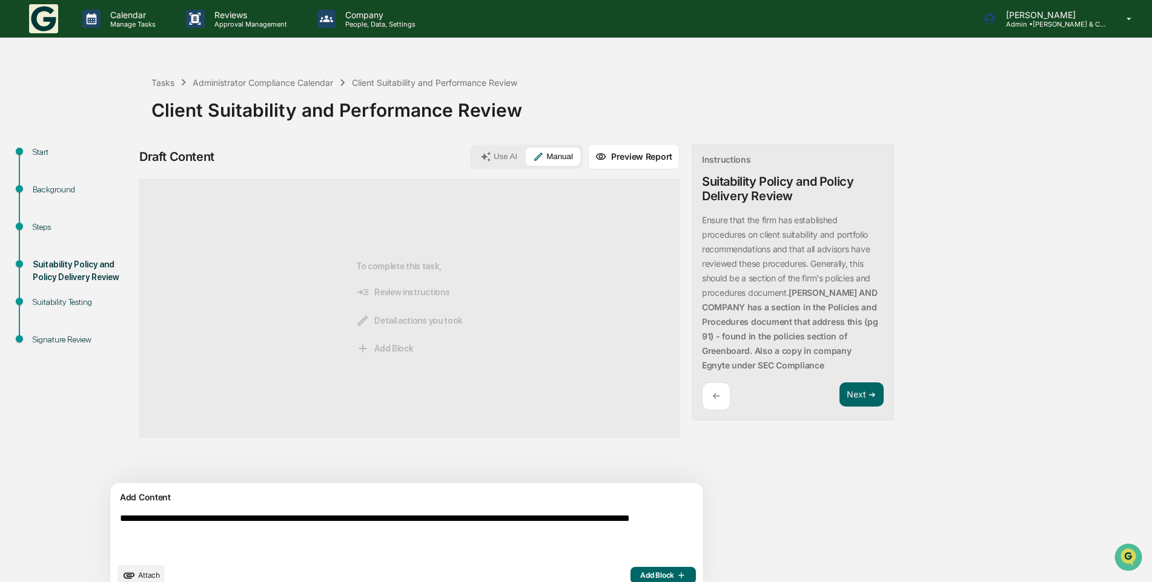
type textarea "**********"
click at [640, 578] on span "Add Block" at bounding box center [663, 576] width 46 height 10
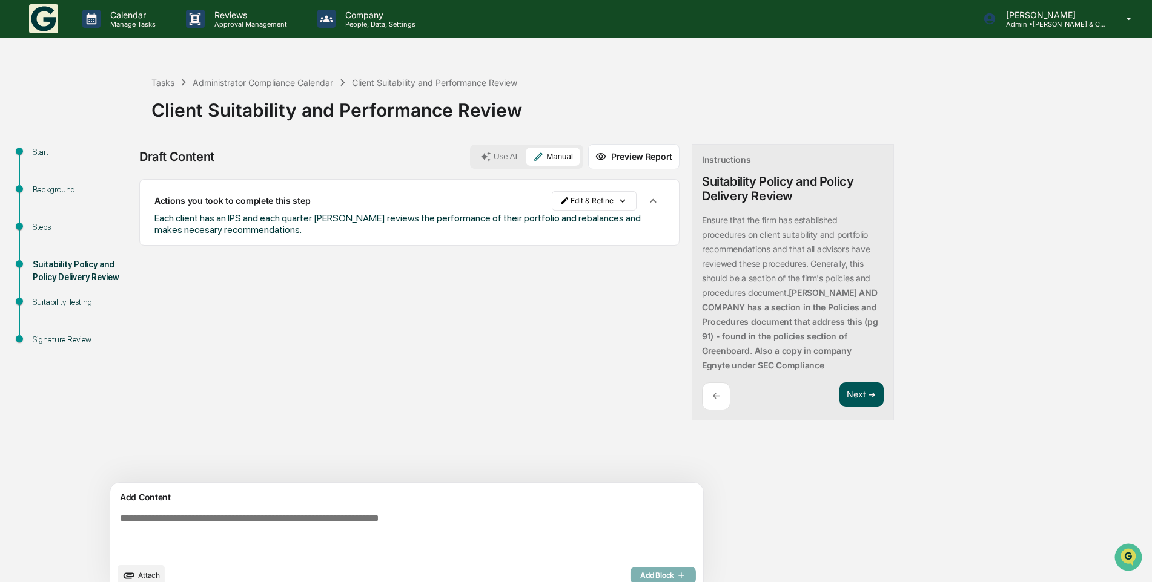
click at [839, 398] on button "Next ➔" at bounding box center [861, 395] width 44 height 25
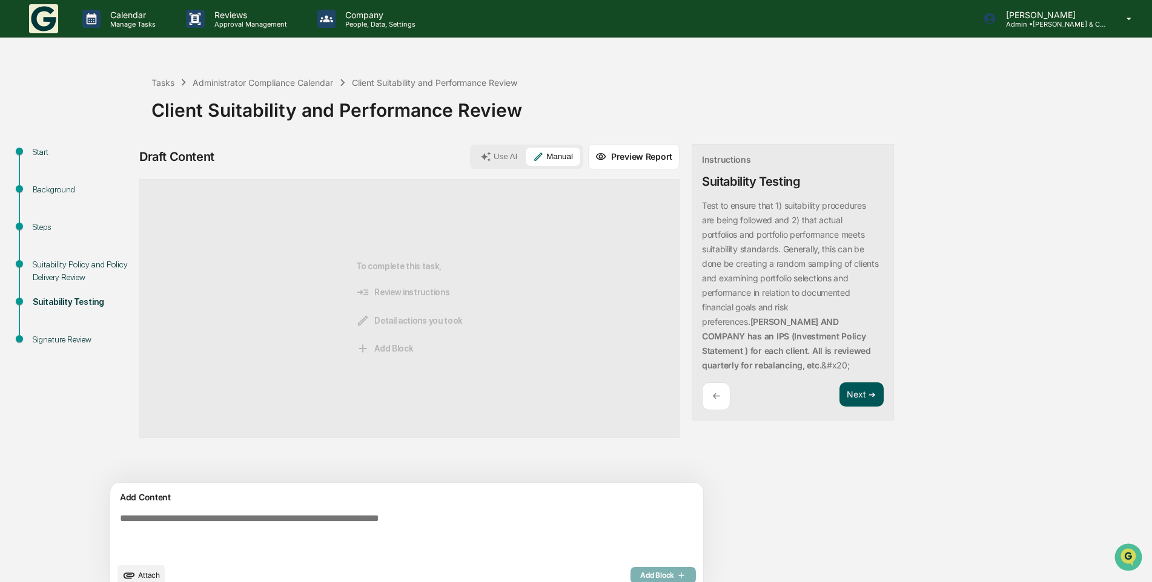
click at [839, 397] on button "Next ➔" at bounding box center [861, 395] width 44 height 25
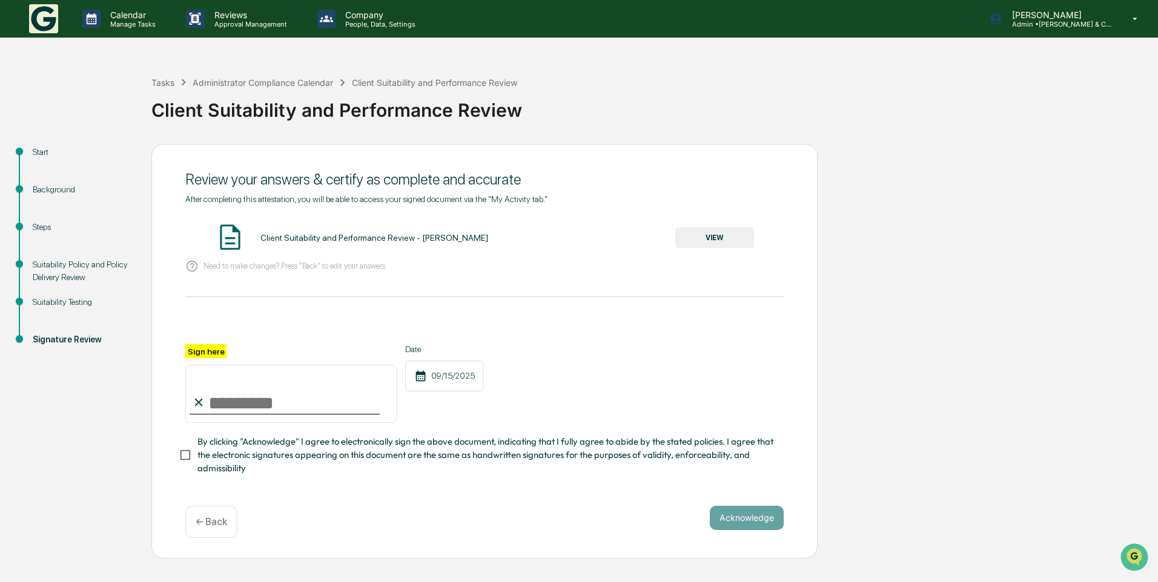
click at [733, 243] on button "VIEW" at bounding box center [714, 238] width 79 height 21
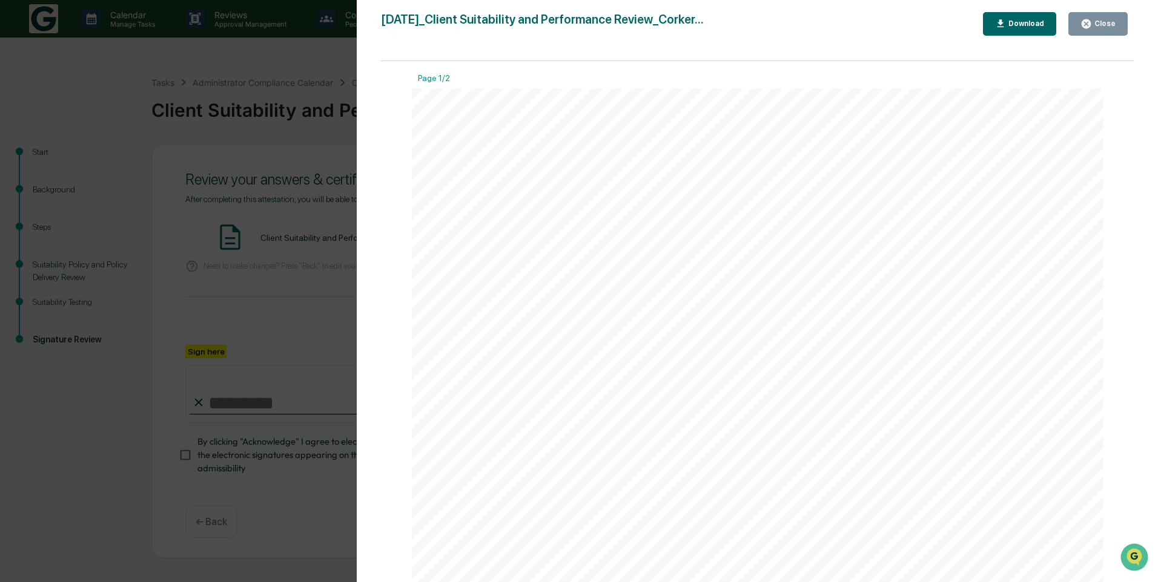
click at [1098, 22] on div "Close" at bounding box center [1104, 23] width 24 height 8
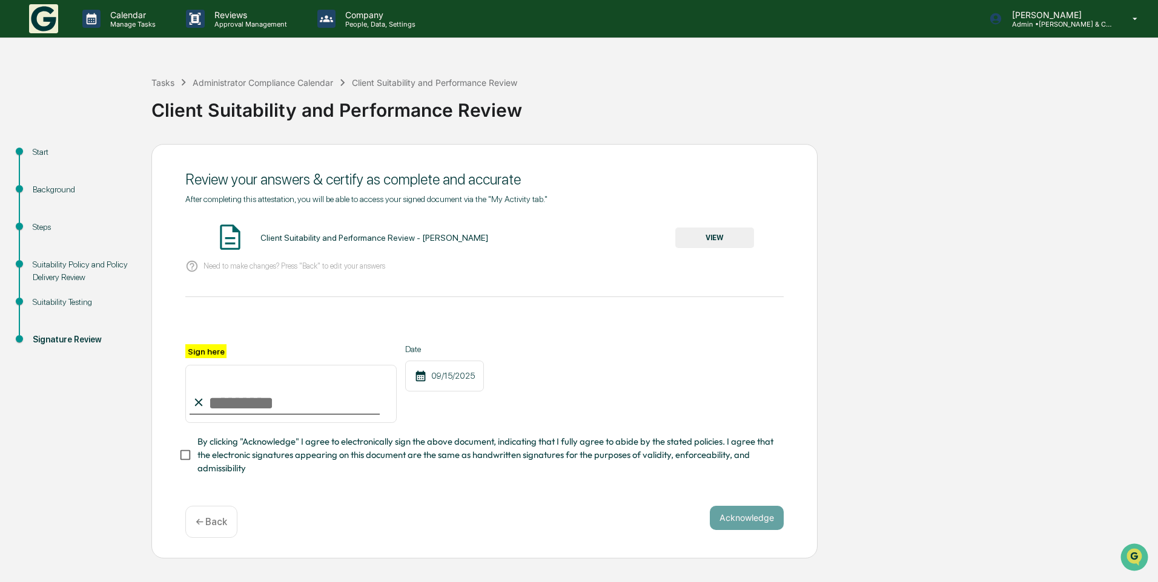
click at [248, 271] on p "Need to make changes? Press "Back" to edit your answers" at bounding box center [294, 266] width 182 height 9
click at [220, 407] on input "Sign here" at bounding box center [290, 394] width 211 height 58
type input "**********"
click at [723, 529] on button "Acknowledge" at bounding box center [747, 518] width 74 height 24
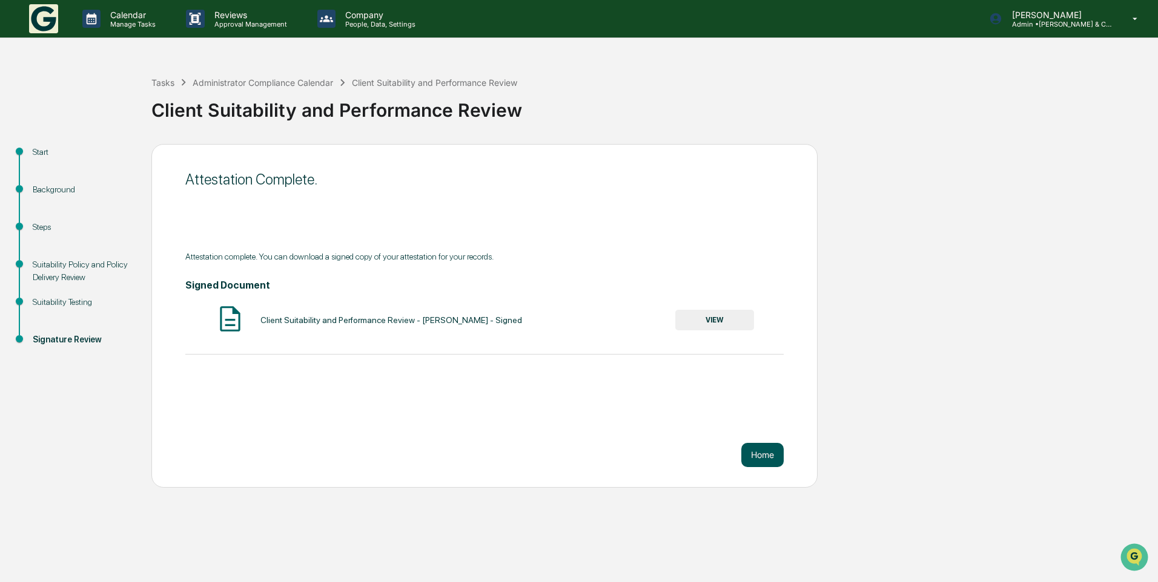
click at [777, 459] on button "Home" at bounding box center [762, 455] width 42 height 24
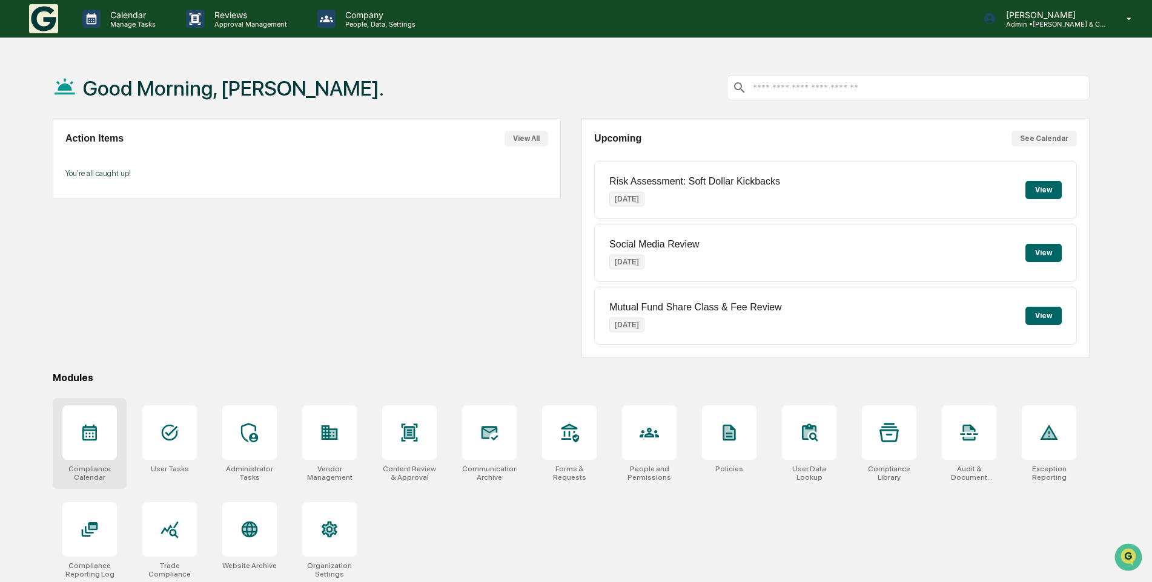
click at [98, 446] on div at bounding box center [89, 433] width 54 height 54
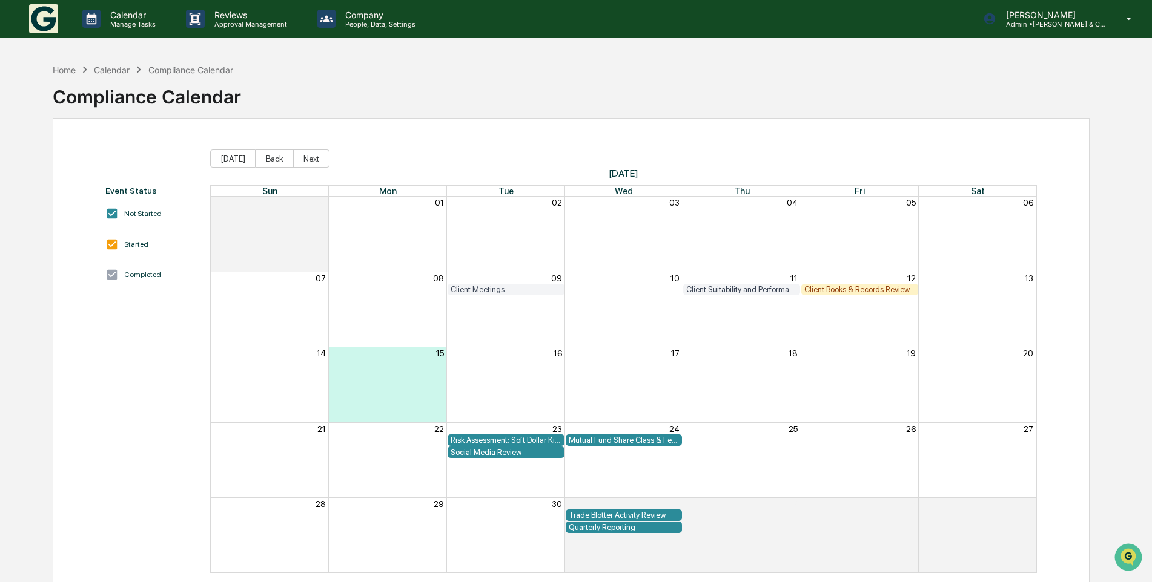
click at [817, 288] on div "Client Books & Records Review" at bounding box center [859, 289] width 111 height 9
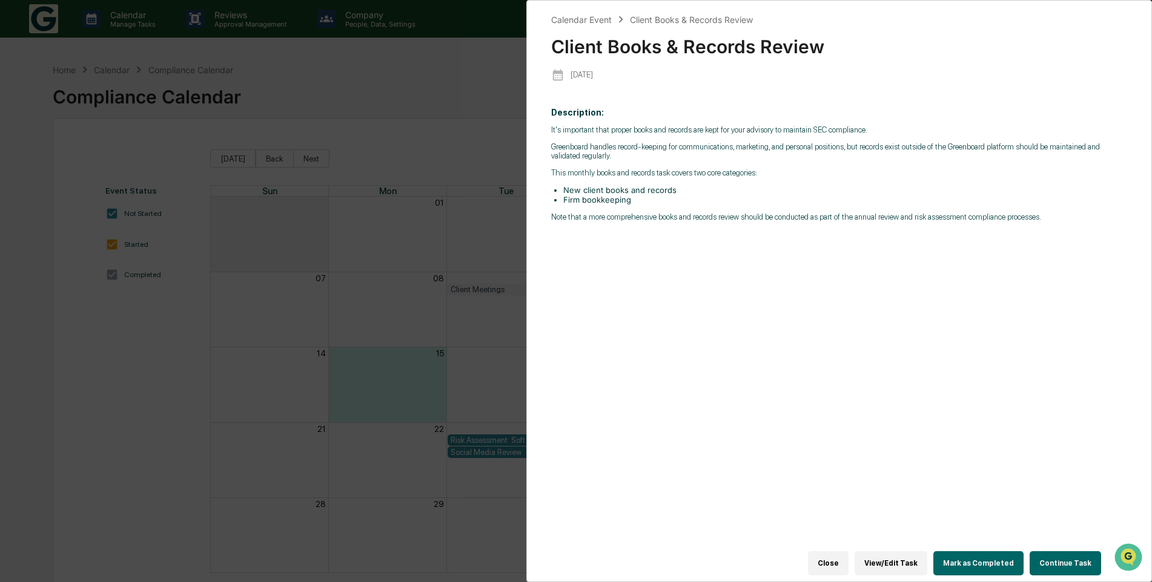
click at [1052, 552] on button "Continue Task" at bounding box center [1064, 564] width 71 height 24
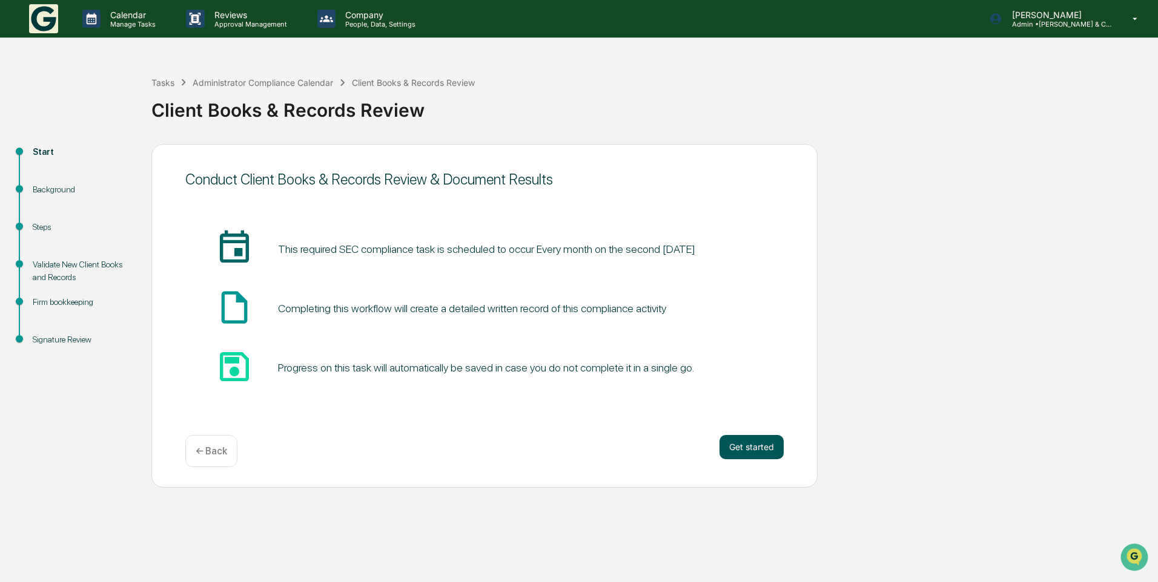
click at [762, 448] on button "Get started" at bounding box center [751, 447] width 64 height 24
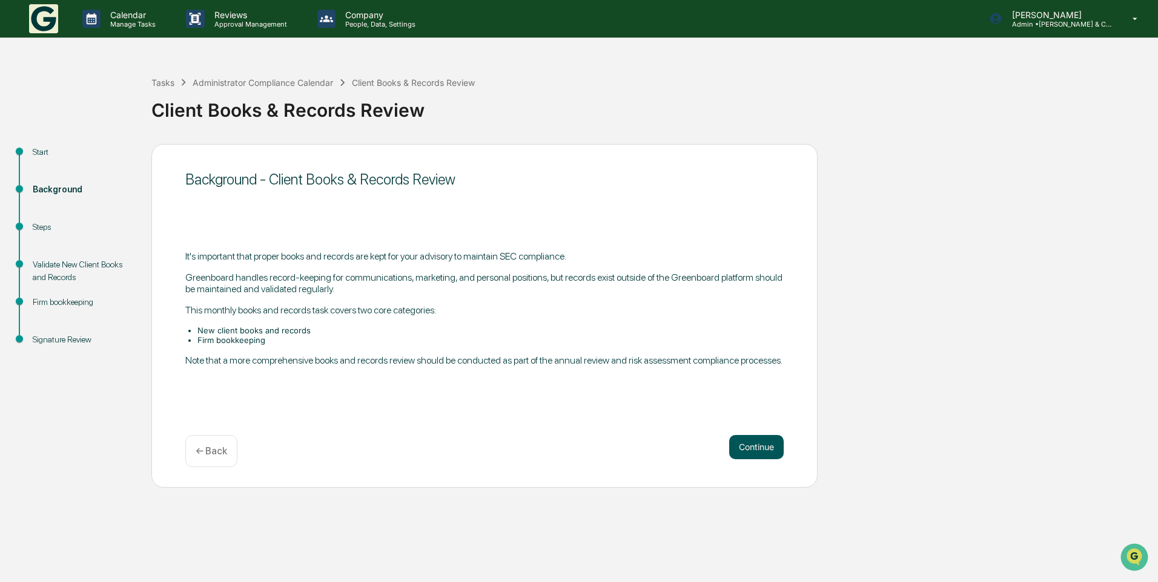
click at [762, 443] on button "Continue" at bounding box center [756, 447] width 54 height 24
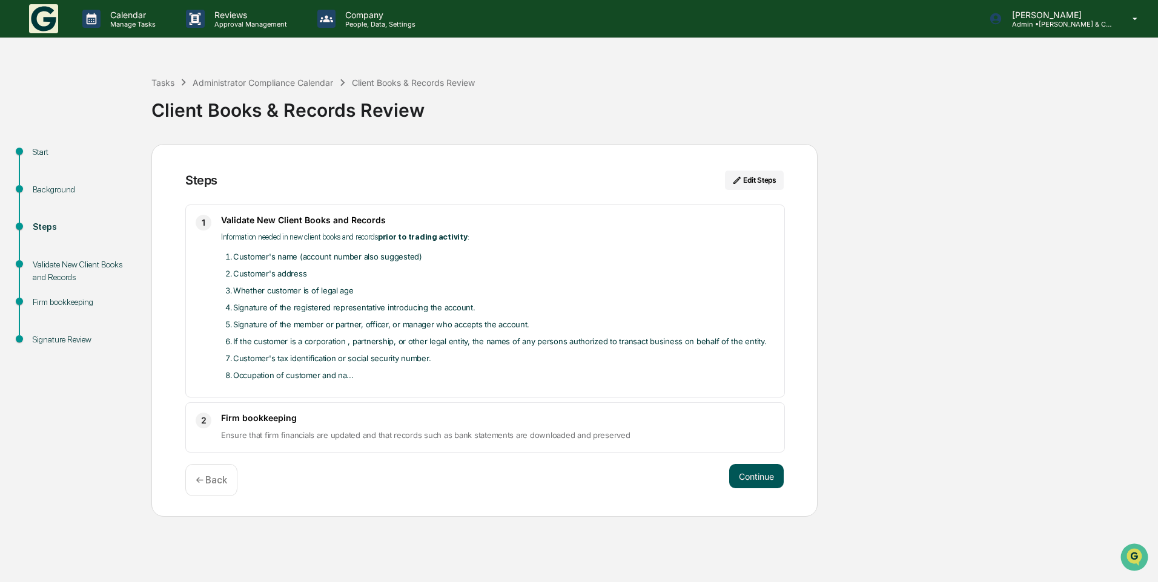
click at [756, 481] on button "Continue" at bounding box center [756, 476] width 54 height 24
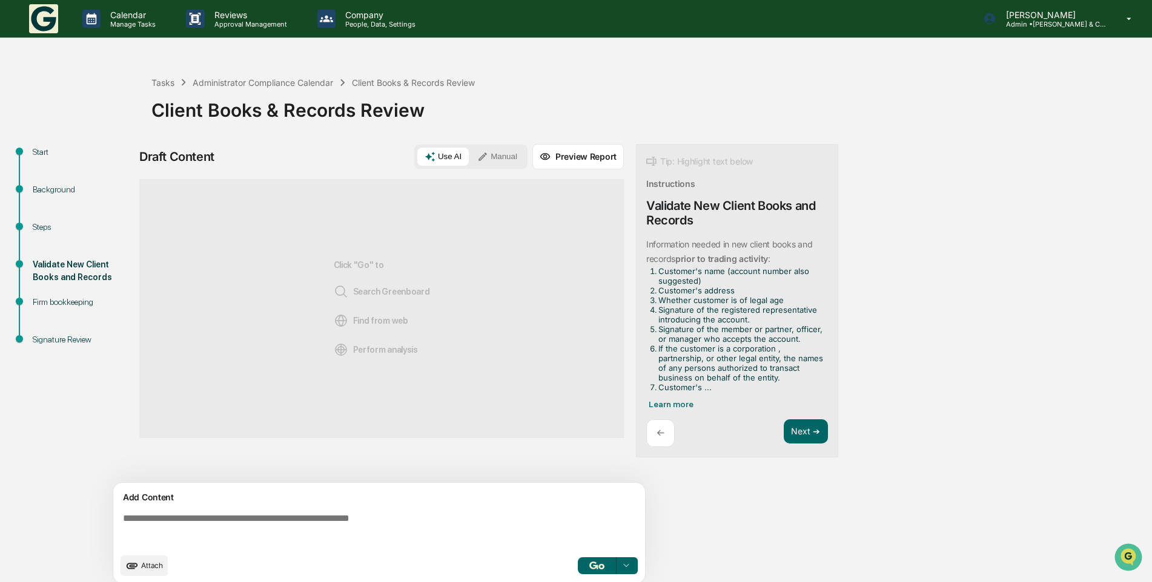
click at [496, 163] on button "Manual" at bounding box center [497, 157] width 54 height 18
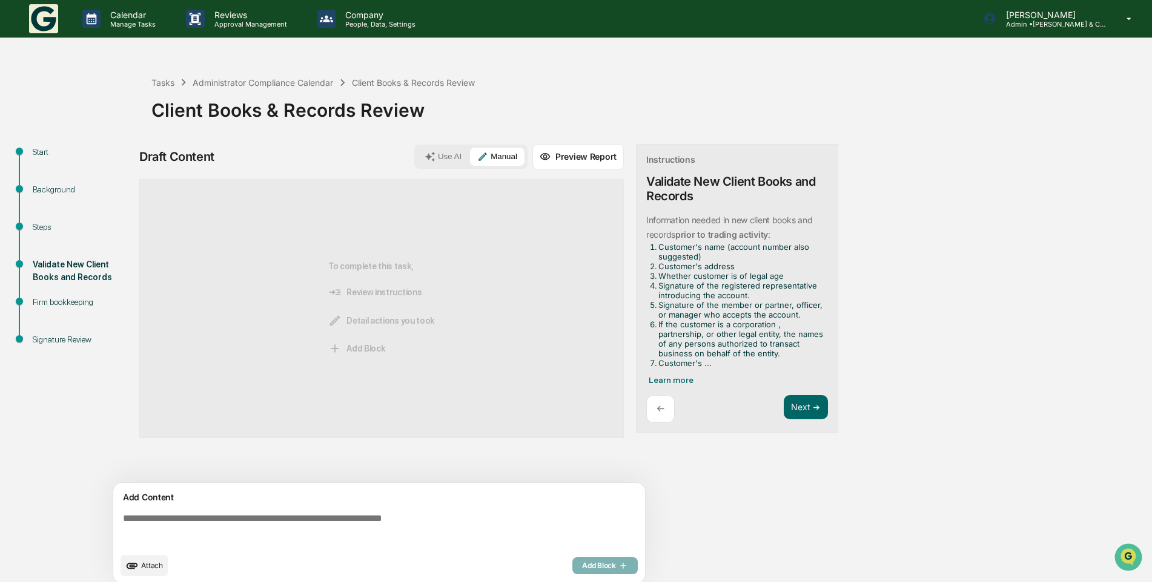
click at [315, 519] on textarea at bounding box center [381, 531] width 527 height 44
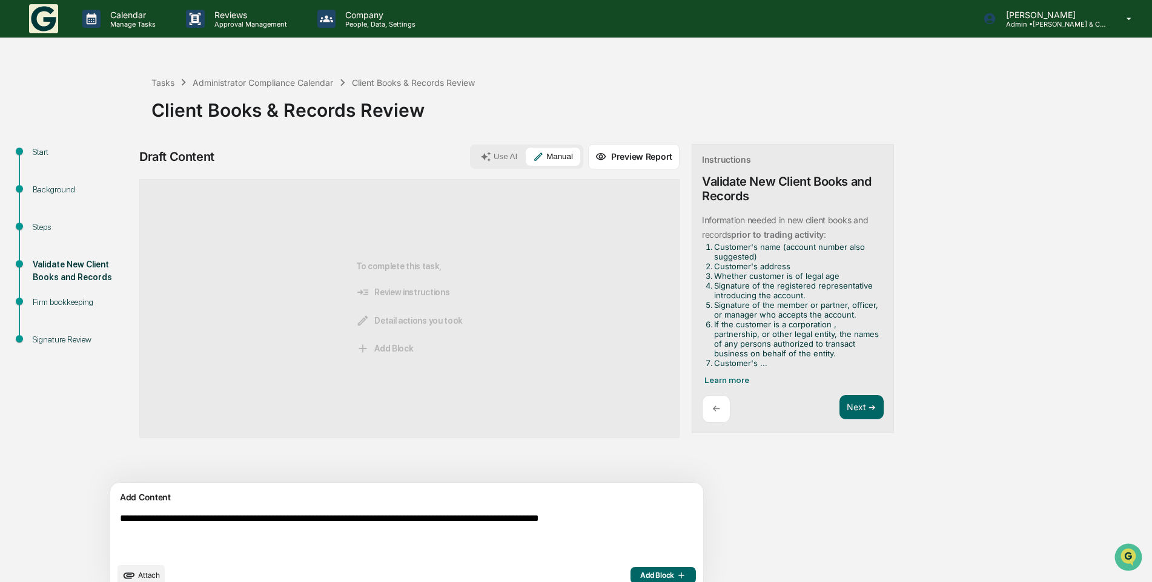
type textarea "**********"
click at [640, 571] on span "Add Block" at bounding box center [663, 576] width 46 height 10
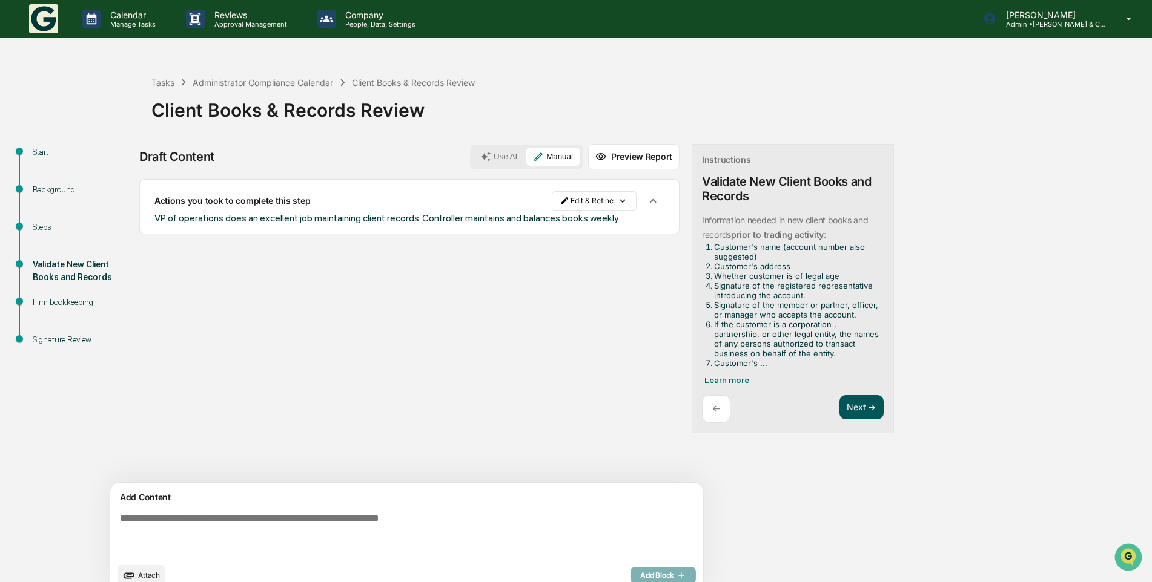
click at [839, 404] on button "Next ➔" at bounding box center [861, 407] width 44 height 25
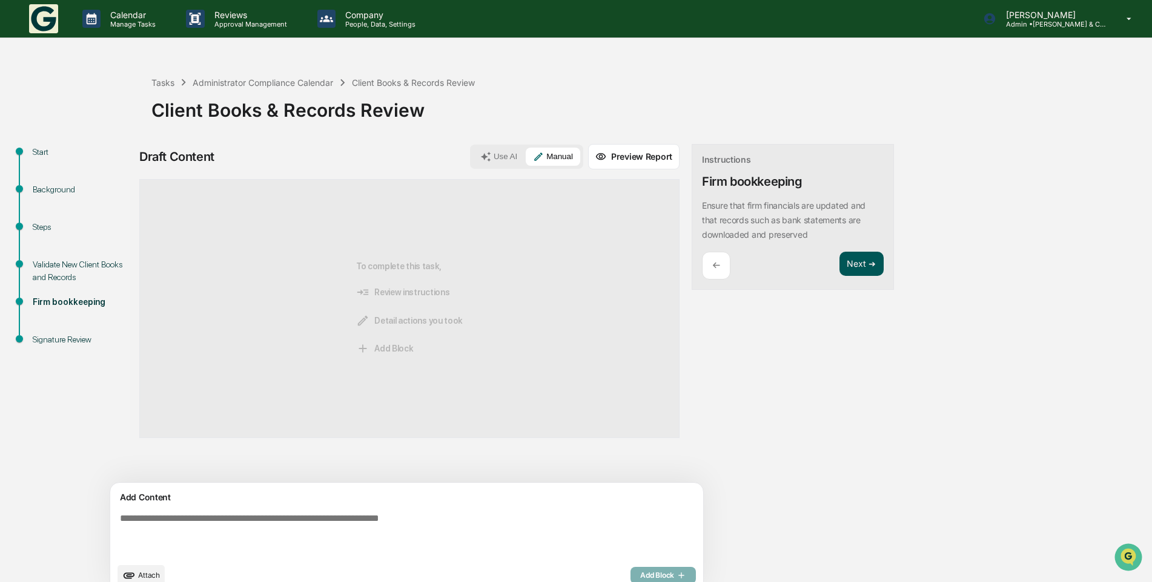
click at [839, 270] on button "Next ➔" at bounding box center [861, 264] width 44 height 25
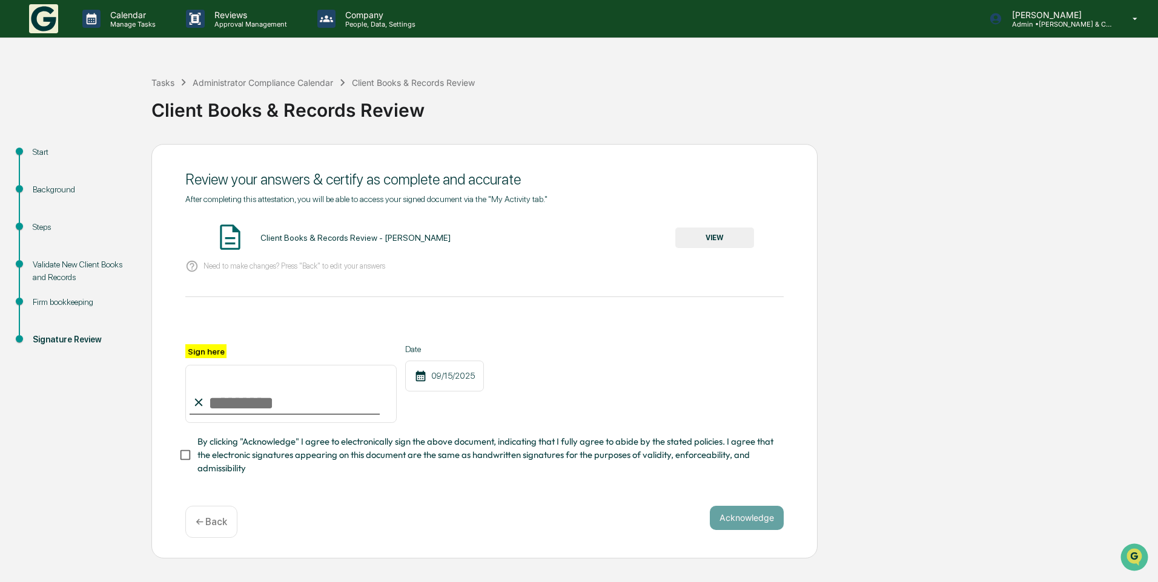
click at [700, 237] on button "VIEW" at bounding box center [714, 238] width 79 height 21
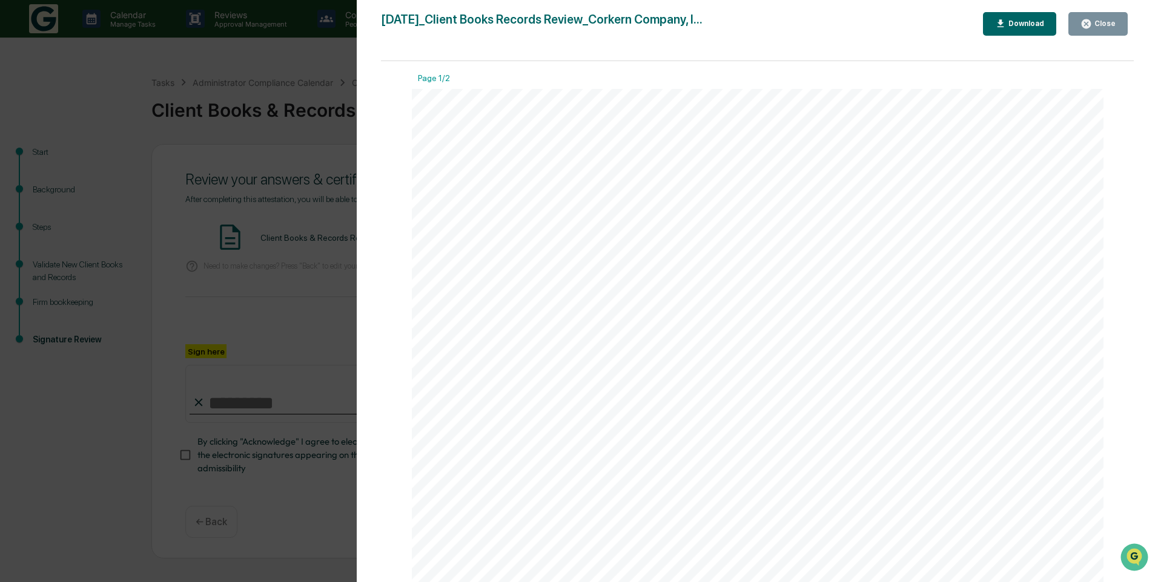
click at [1089, 24] on icon "button" at bounding box center [1086, 24] width 12 height 12
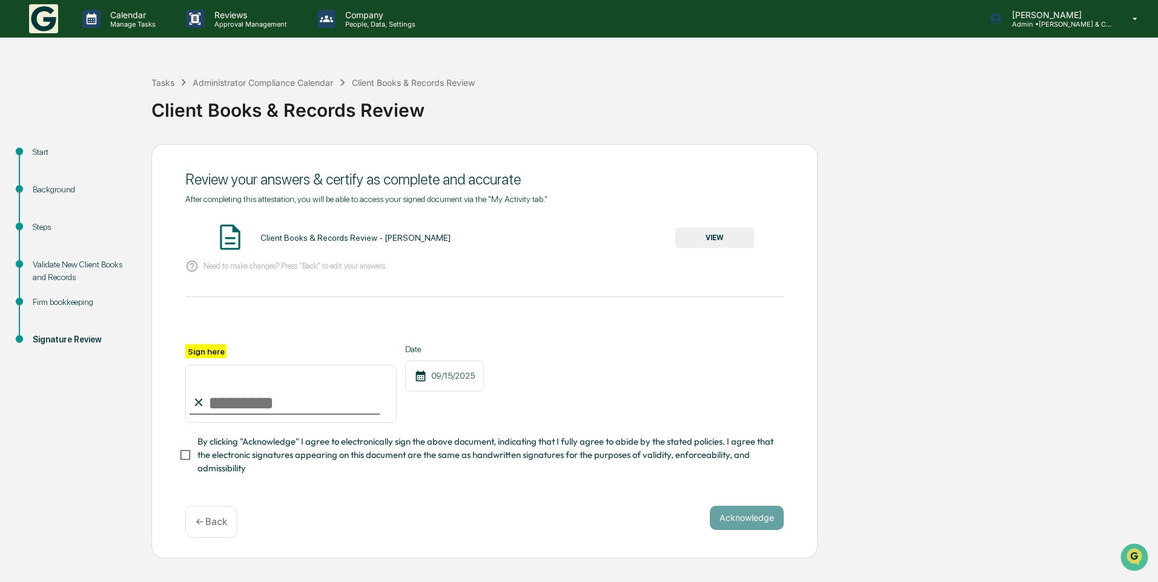
click at [204, 408] on icon at bounding box center [198, 402] width 13 height 13
click at [220, 351] on label "Sign here" at bounding box center [205, 351] width 41 height 14
click at [220, 365] on input "Sign here" at bounding box center [290, 394] width 211 height 58
click at [246, 410] on input "Sign here" at bounding box center [290, 394] width 211 height 58
type input "**********"
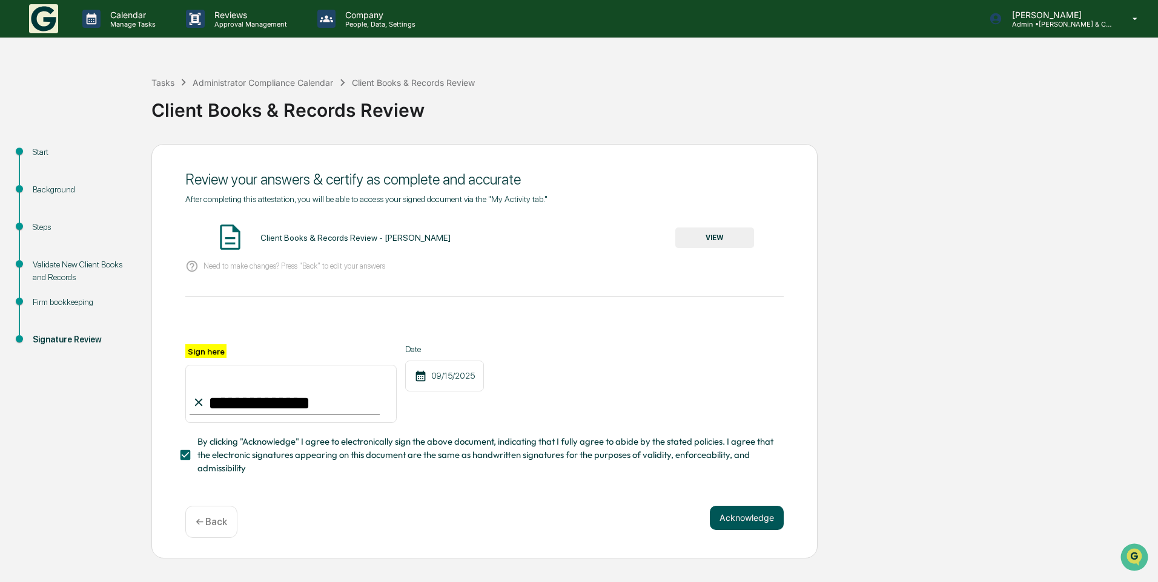
click at [734, 529] on button "Acknowledge" at bounding box center [747, 518] width 74 height 24
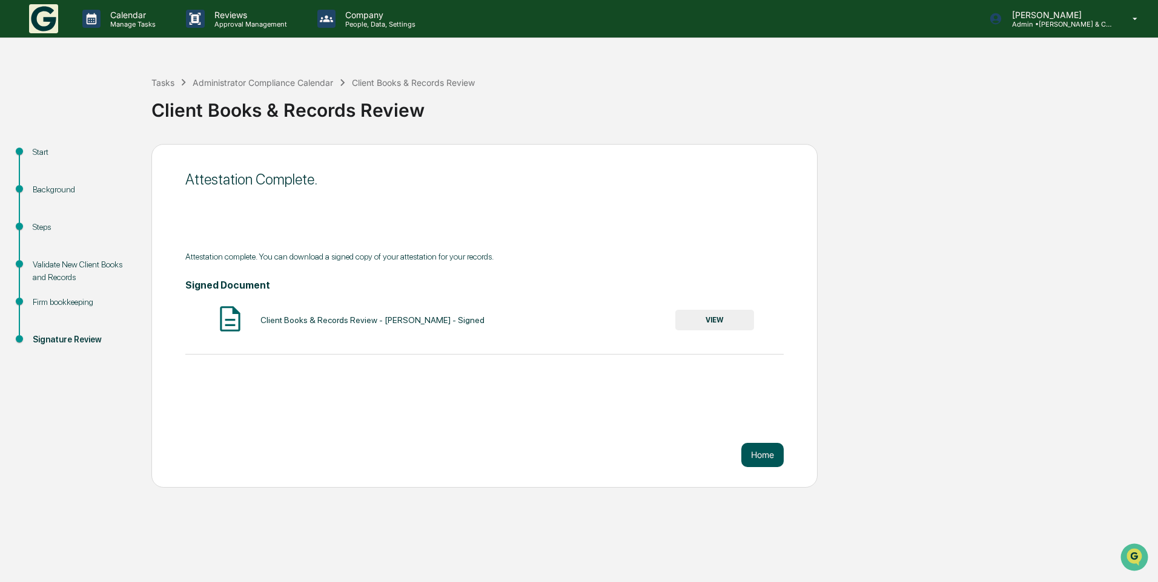
click at [766, 453] on button "Home" at bounding box center [762, 455] width 42 height 24
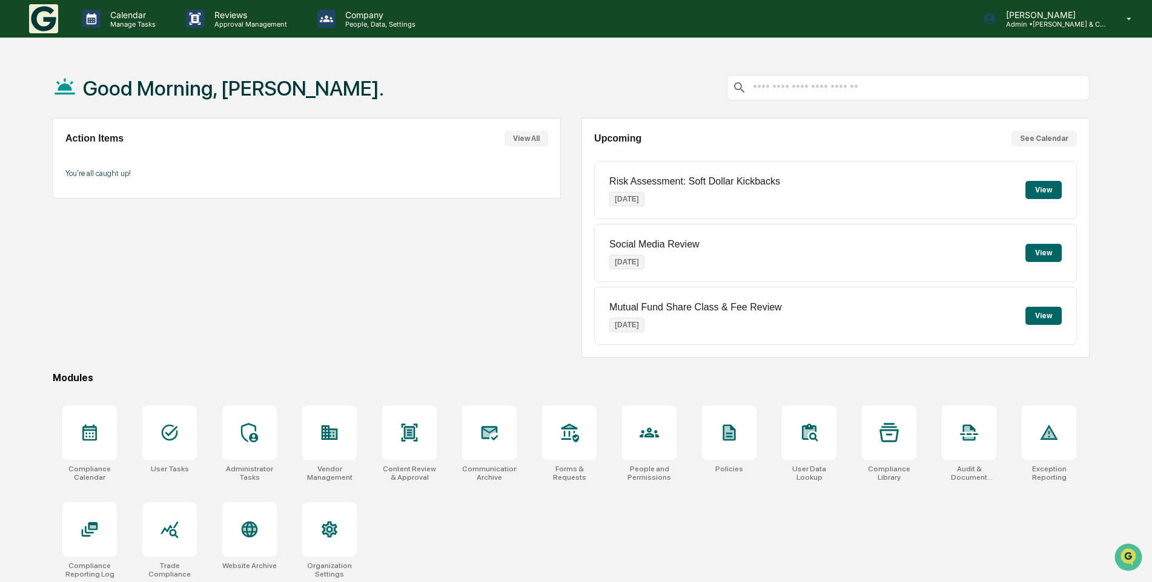
drag, startPoint x: 84, startPoint y: 442, endPoint x: 156, endPoint y: 380, distance: 94.8
click at [85, 441] on icon at bounding box center [89, 432] width 19 height 19
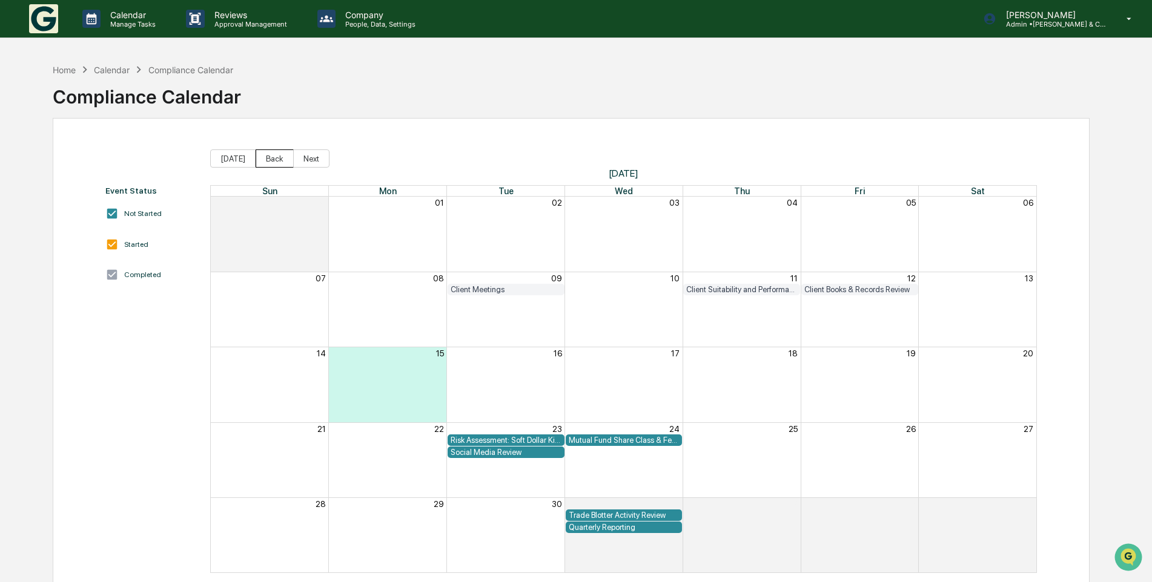
click at [262, 161] on button "Back" at bounding box center [274, 159] width 38 height 18
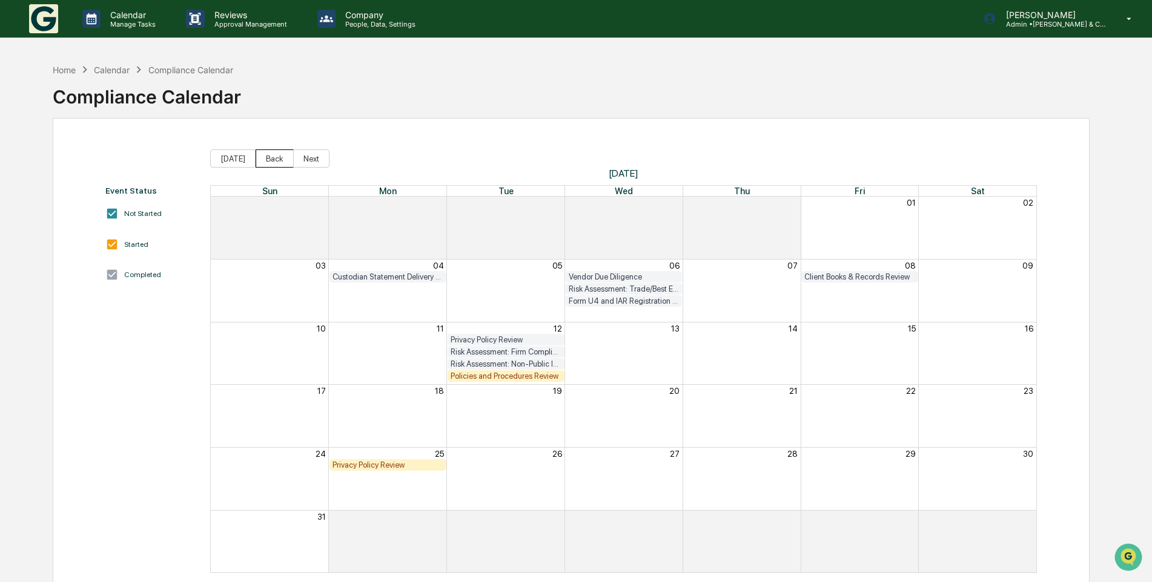
click at [279, 164] on button "Back" at bounding box center [274, 159] width 38 height 18
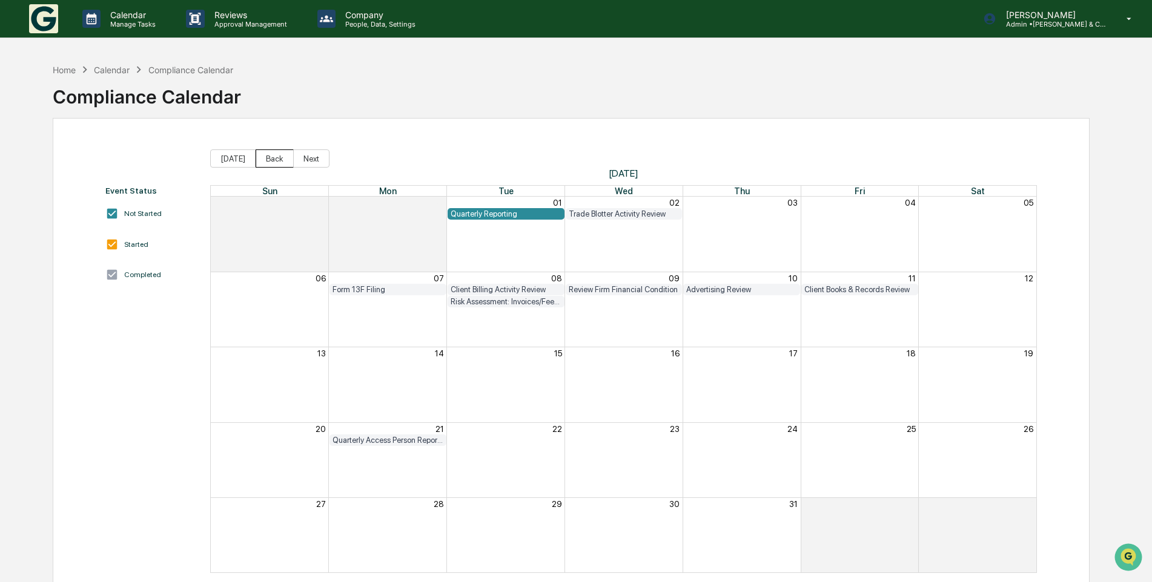
click at [272, 160] on button "Back" at bounding box center [274, 159] width 38 height 18
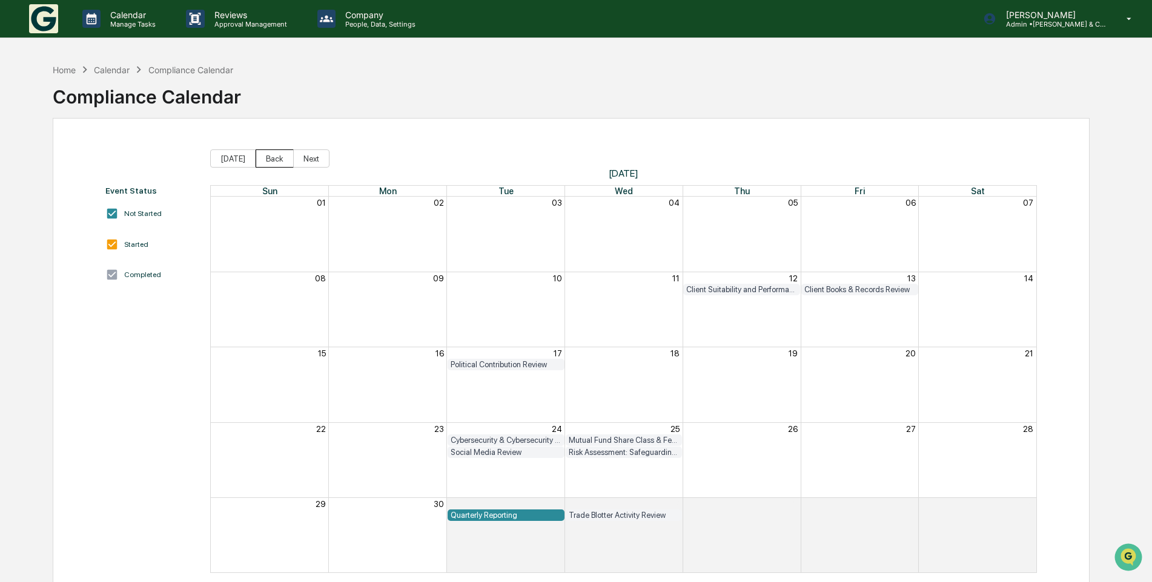
click at [272, 159] on button "Back" at bounding box center [274, 159] width 38 height 18
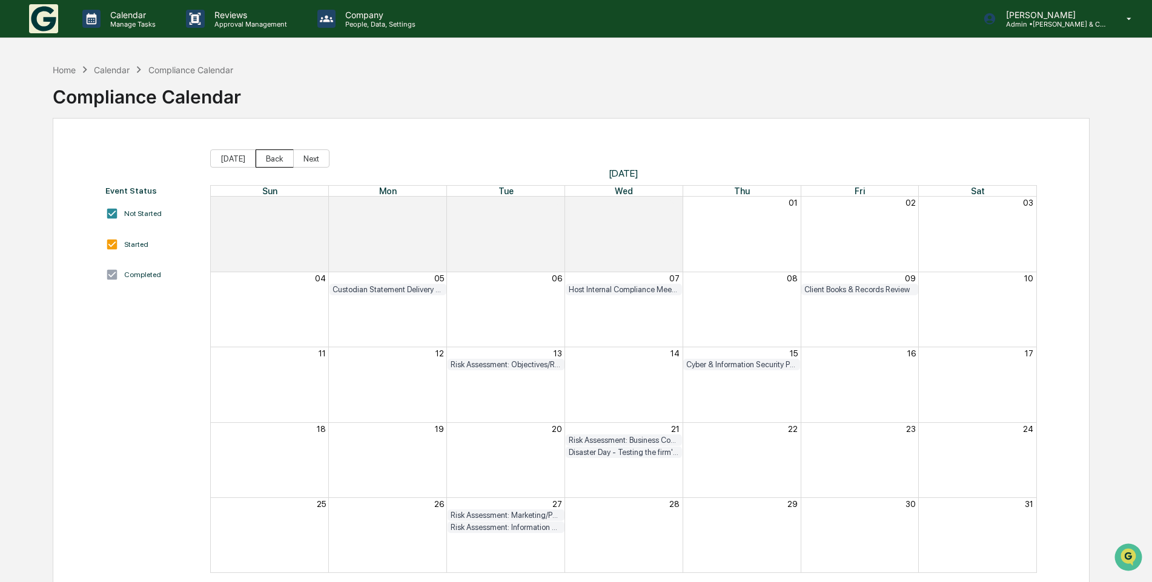
click at [272, 159] on button "Back" at bounding box center [274, 159] width 38 height 18
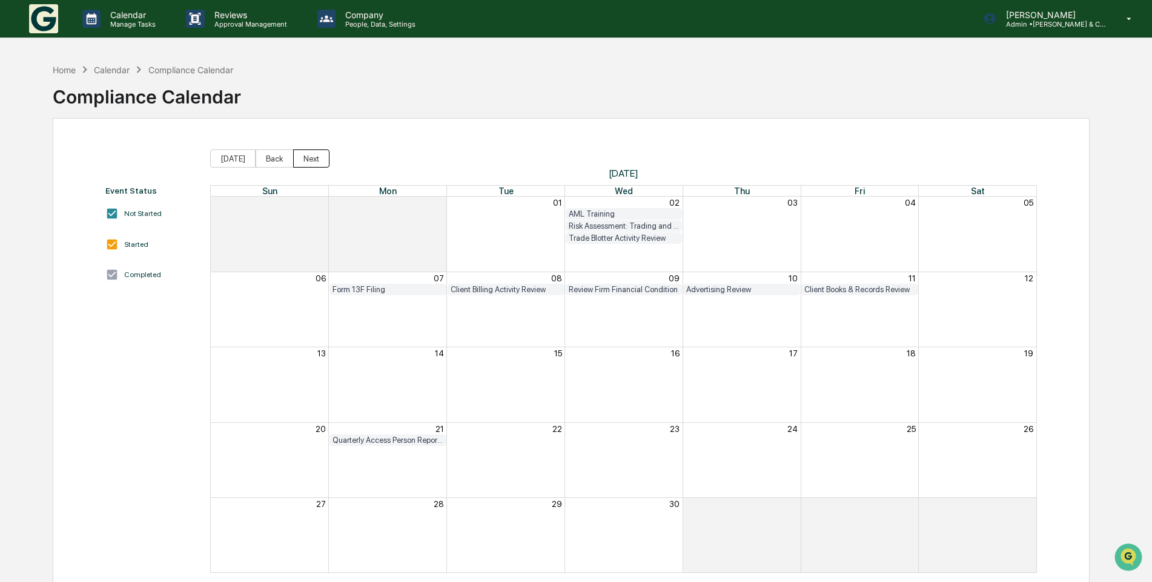
click at [302, 158] on button "Next" at bounding box center [311, 159] width 36 height 18
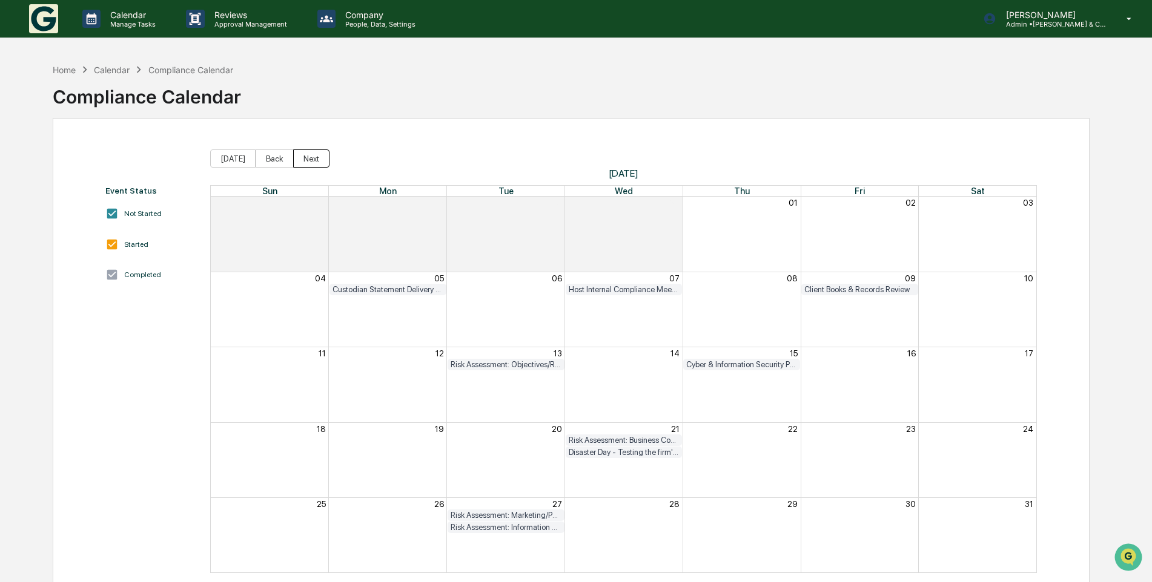
click at [302, 158] on button "Next" at bounding box center [311, 159] width 36 height 18
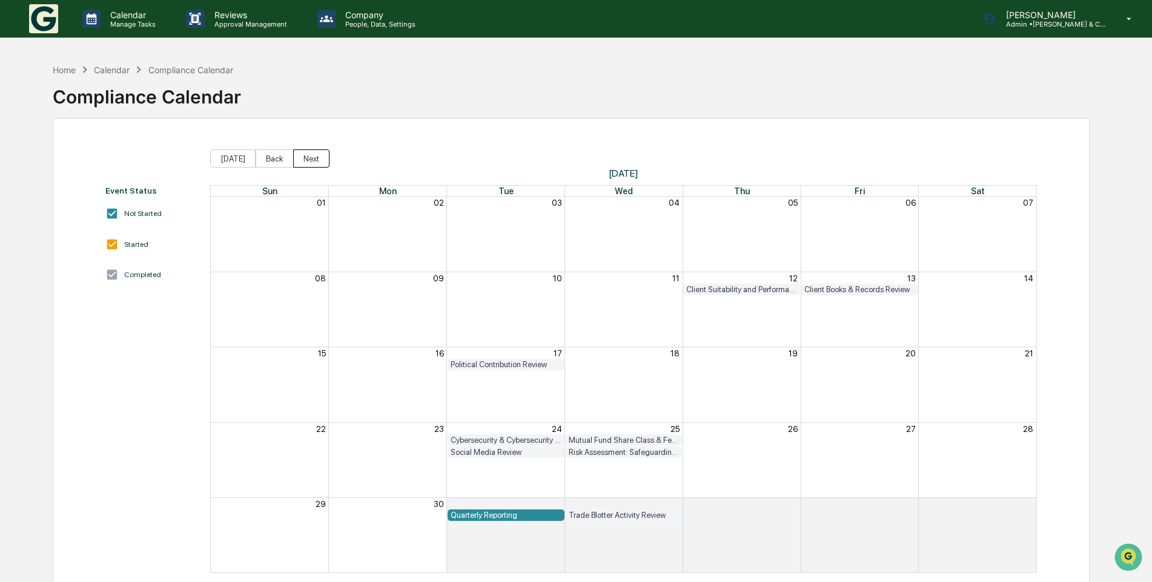
click at [302, 158] on button "Next" at bounding box center [311, 159] width 36 height 18
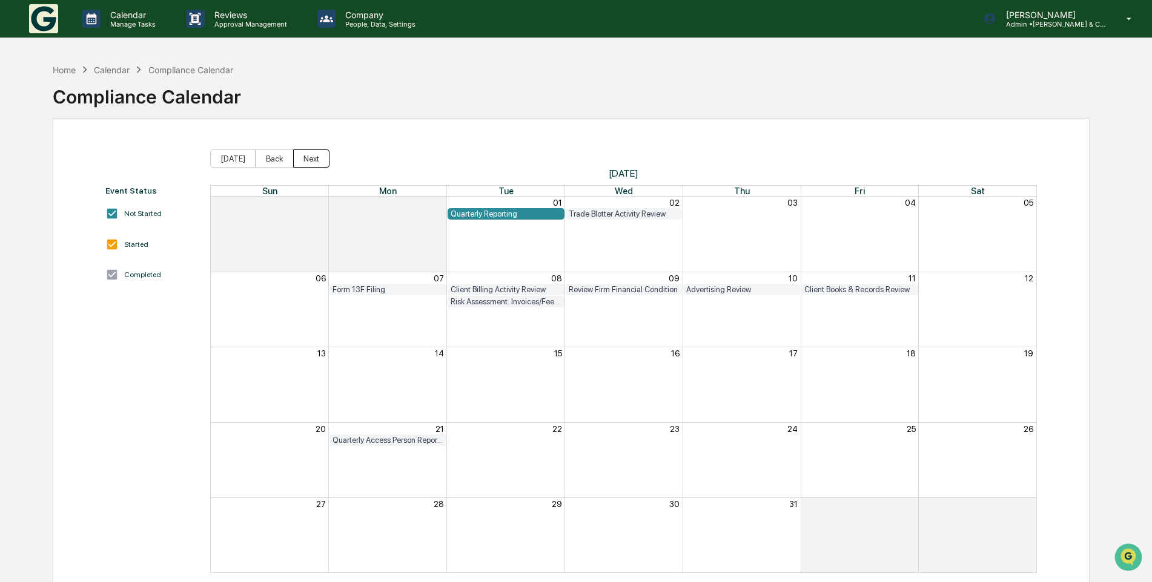
click at [302, 158] on button "Next" at bounding box center [311, 159] width 36 height 18
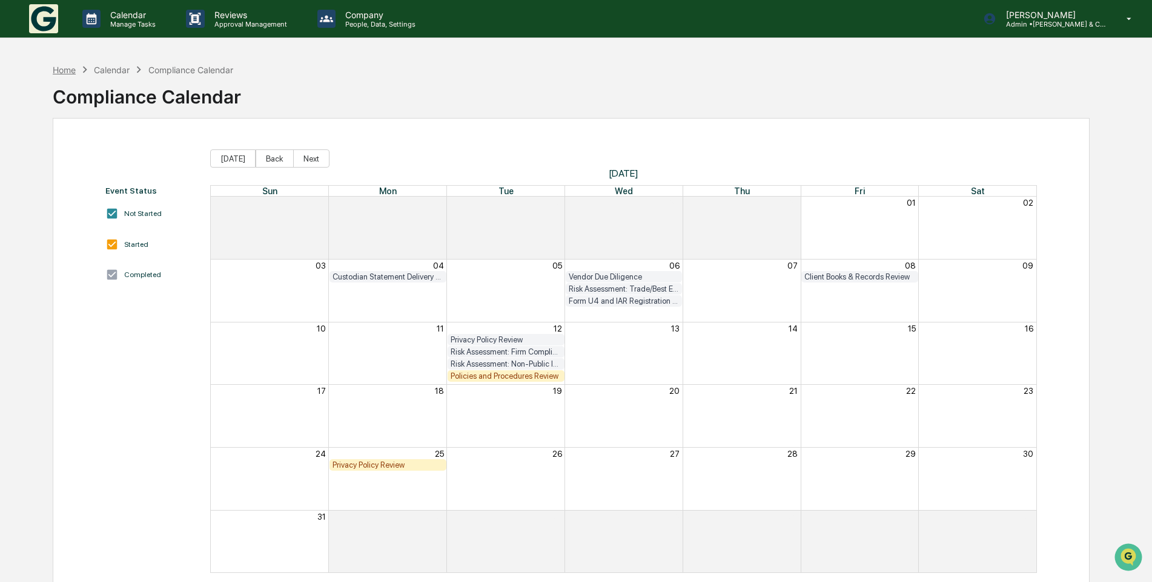
click at [66, 66] on div "Home" at bounding box center [64, 70] width 23 height 10
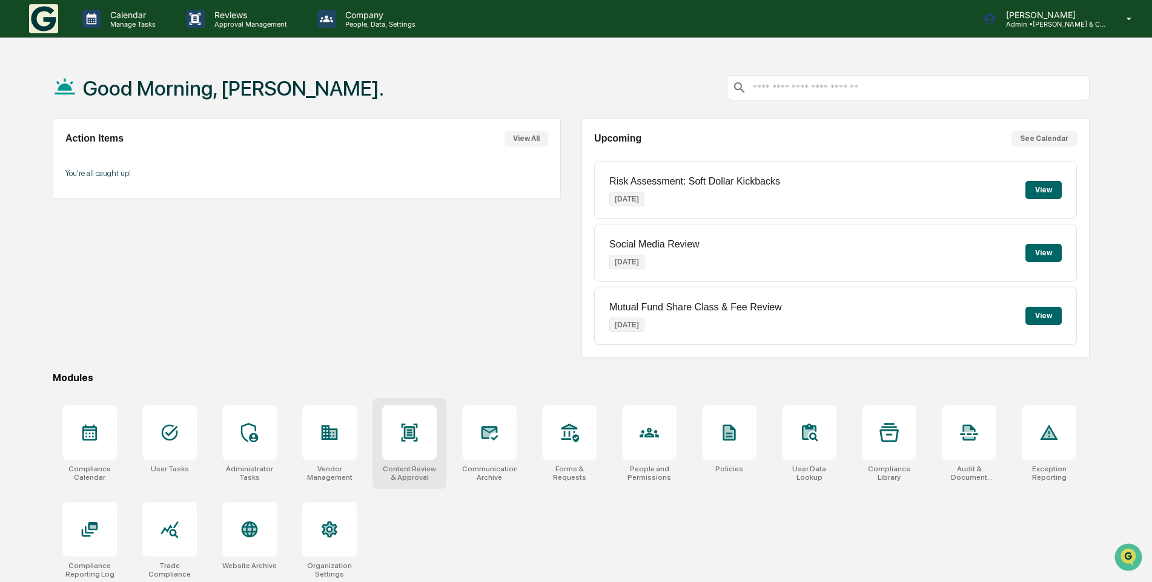
click at [425, 429] on div at bounding box center [409, 433] width 54 height 54
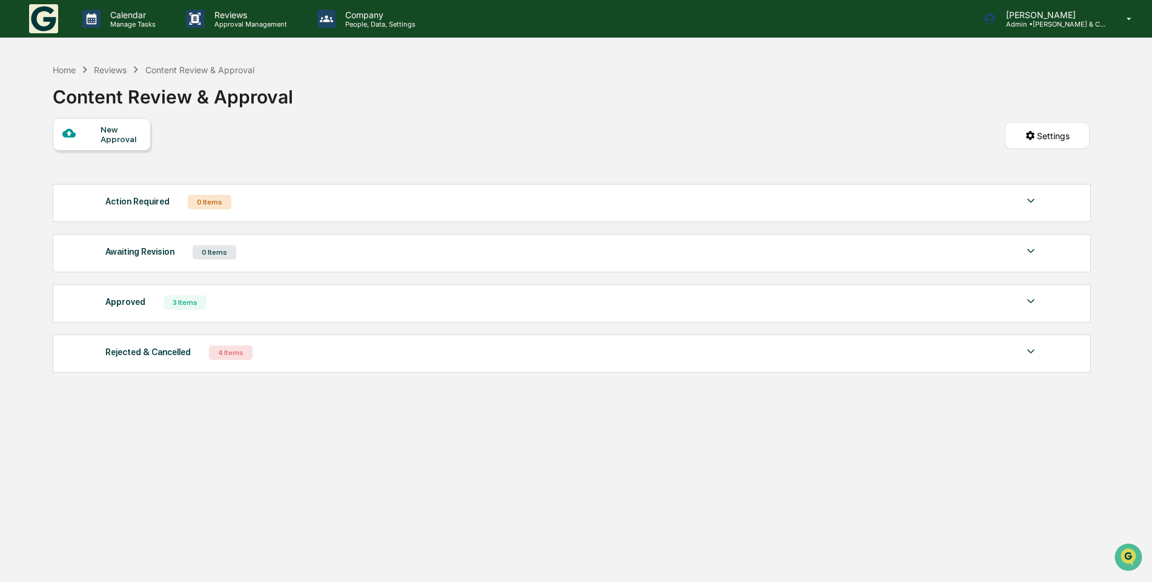
click at [127, 135] on div "New Approval" at bounding box center [121, 134] width 41 height 19
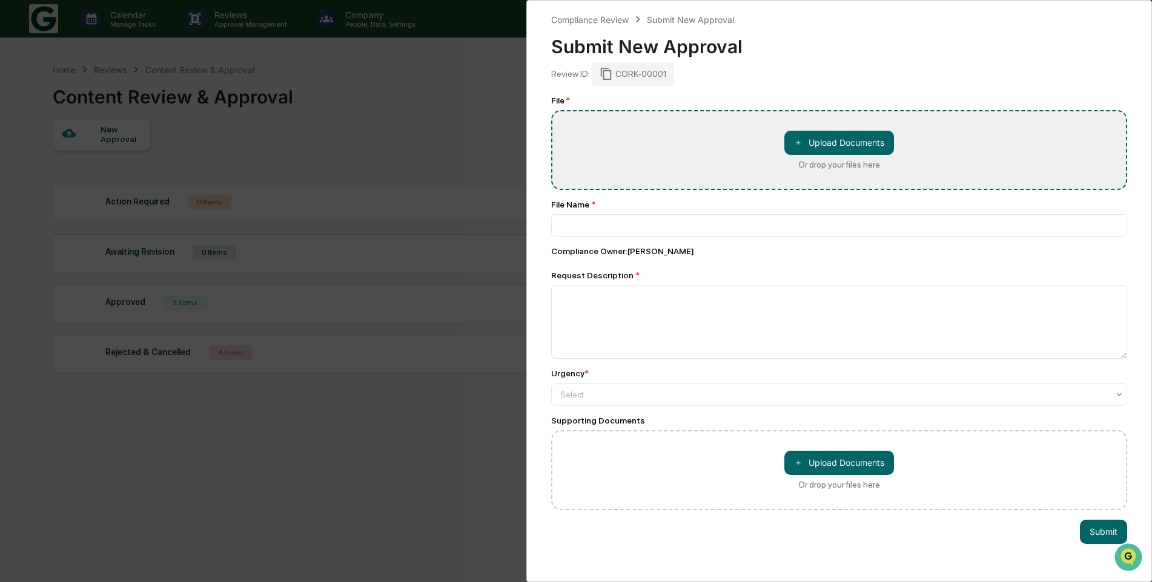
type input "**********"
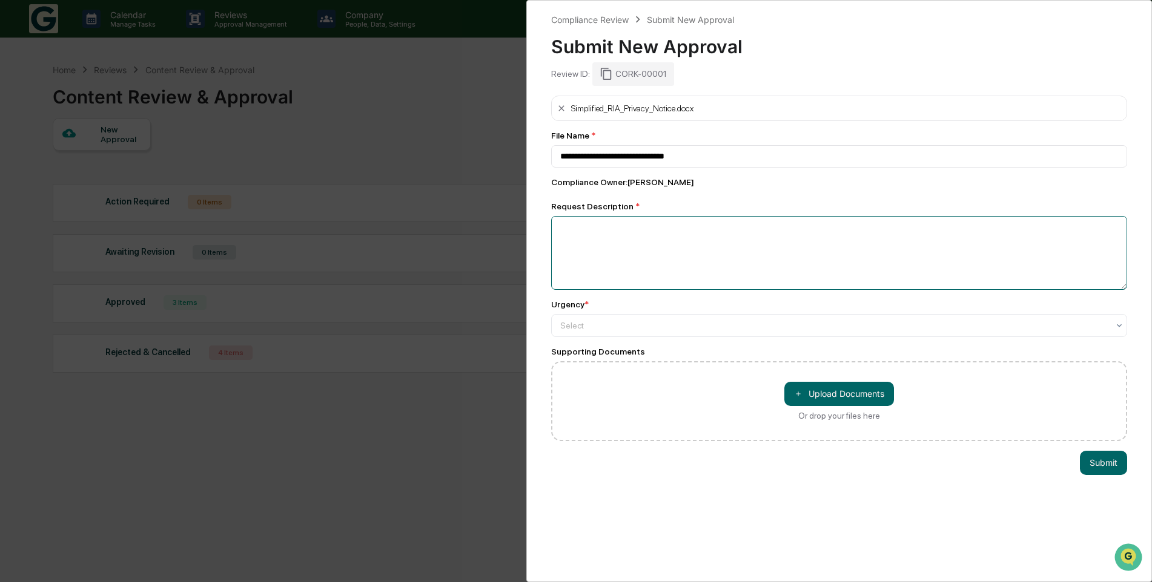
click at [699, 233] on textarea at bounding box center [839, 253] width 576 height 74
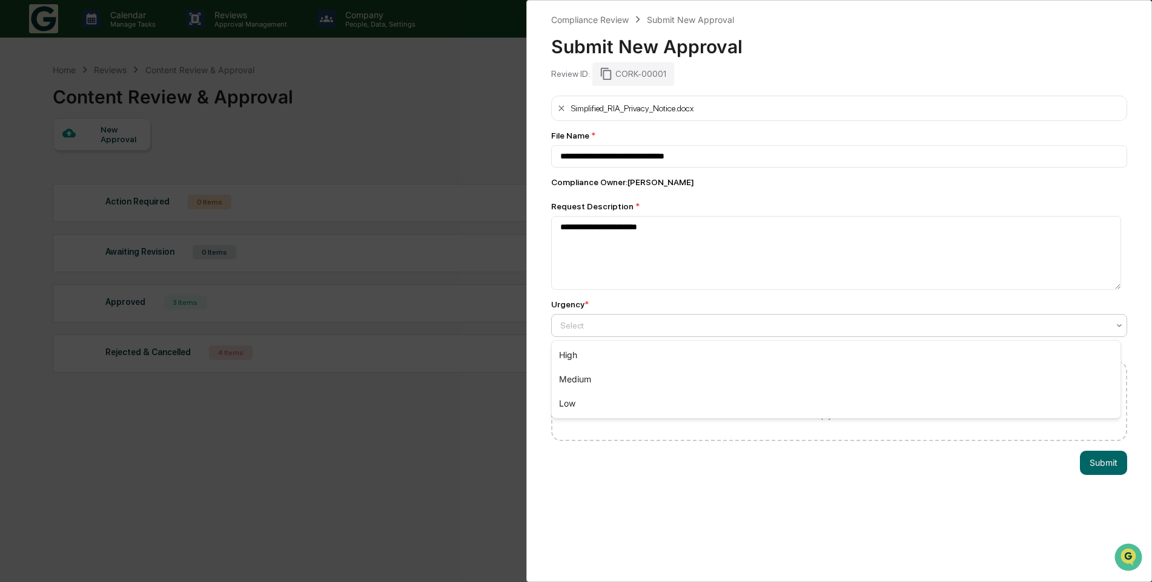
click at [731, 323] on div at bounding box center [834, 326] width 548 height 12
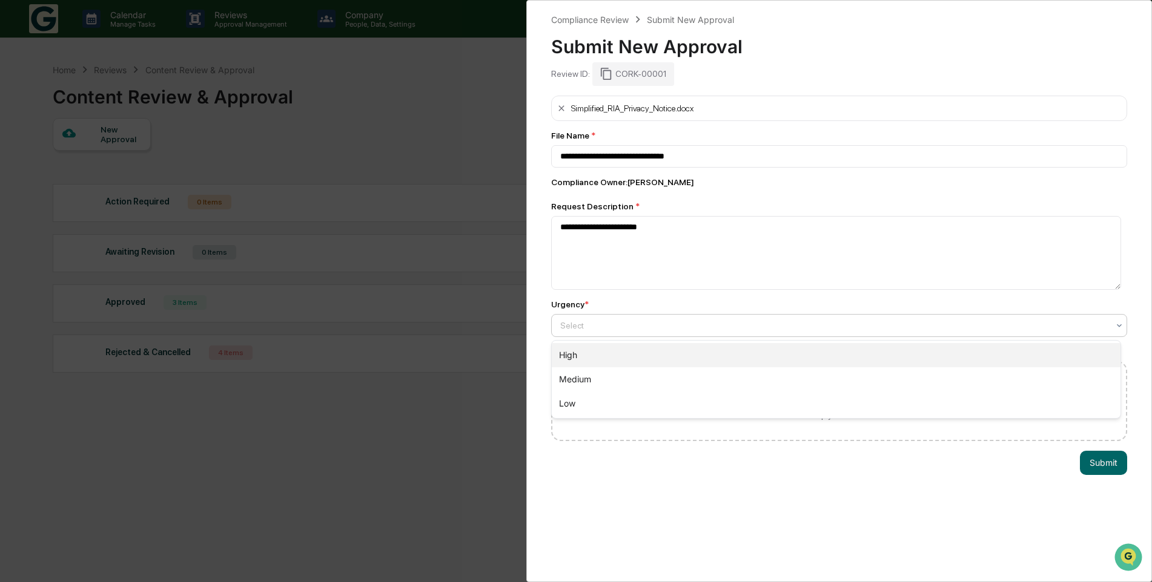
click at [619, 363] on div "High" at bounding box center [836, 355] width 569 height 24
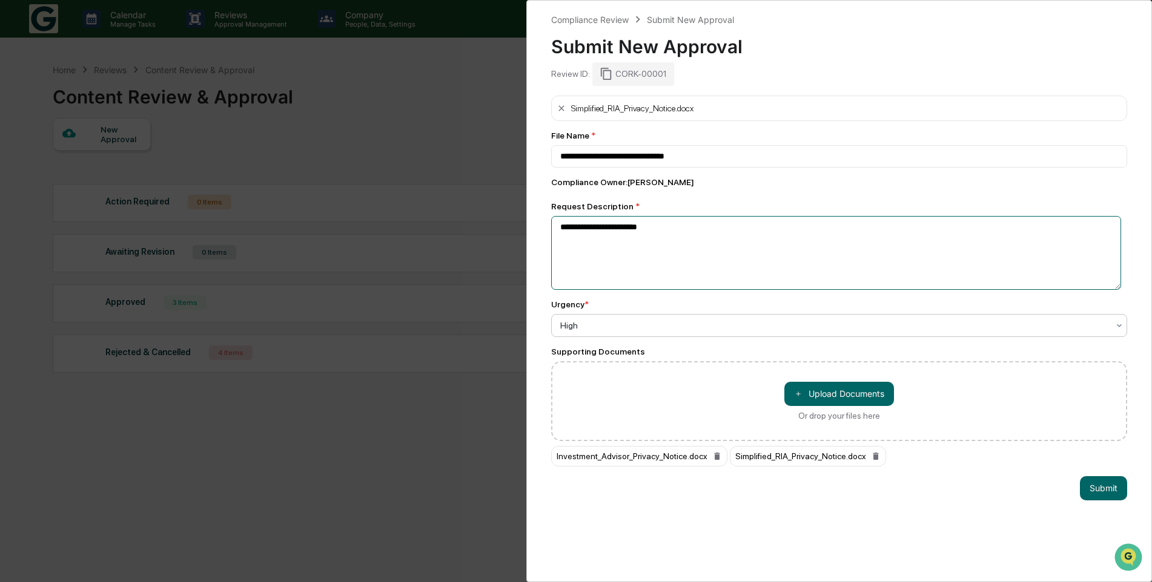
click at [700, 225] on textarea "**********" at bounding box center [836, 253] width 570 height 74
type textarea "**********"
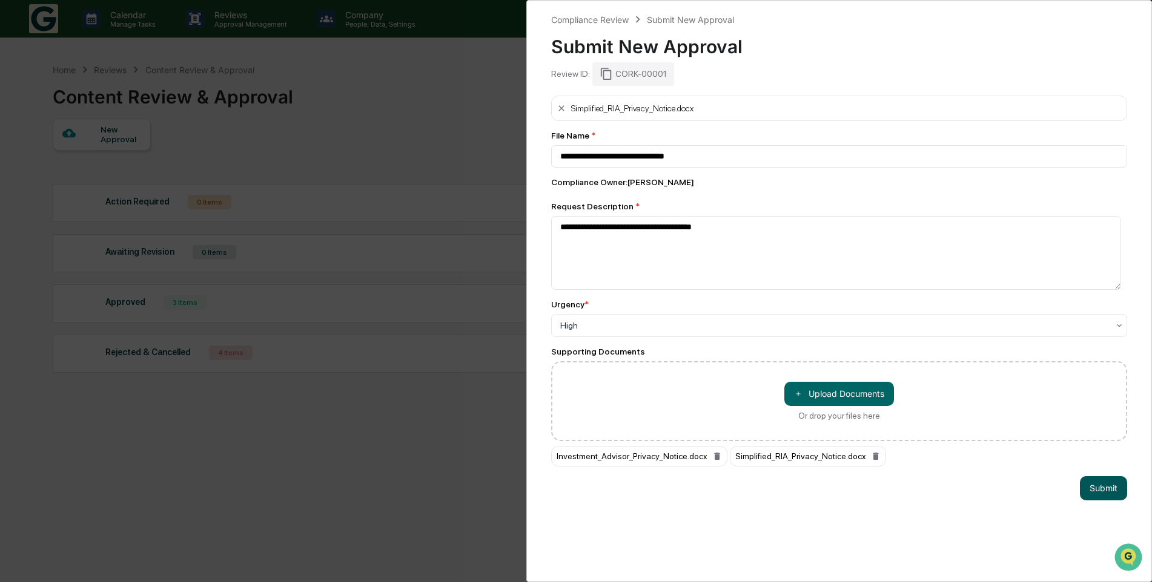
click at [1087, 485] on button "Submit" at bounding box center [1102, 488] width 47 height 24
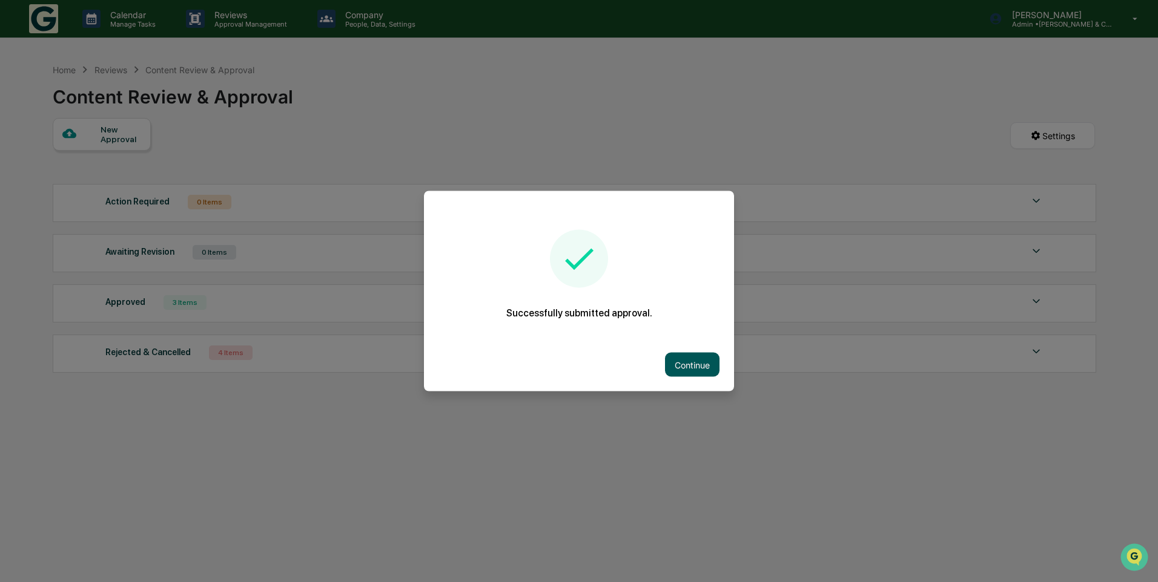
click at [687, 360] on button "Continue" at bounding box center [692, 365] width 54 height 24
